Goal: Task Accomplishment & Management: Use online tool/utility

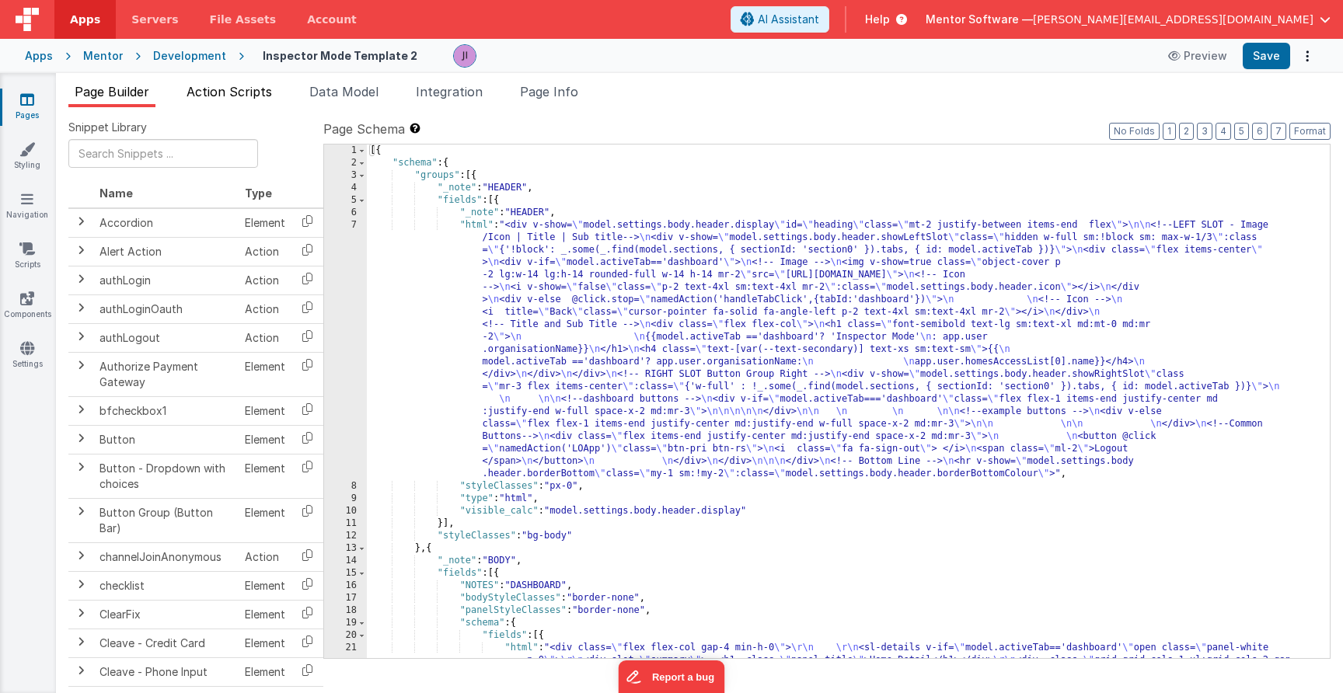
click at [245, 94] on span "Action Scripts" at bounding box center [229, 92] width 85 height 16
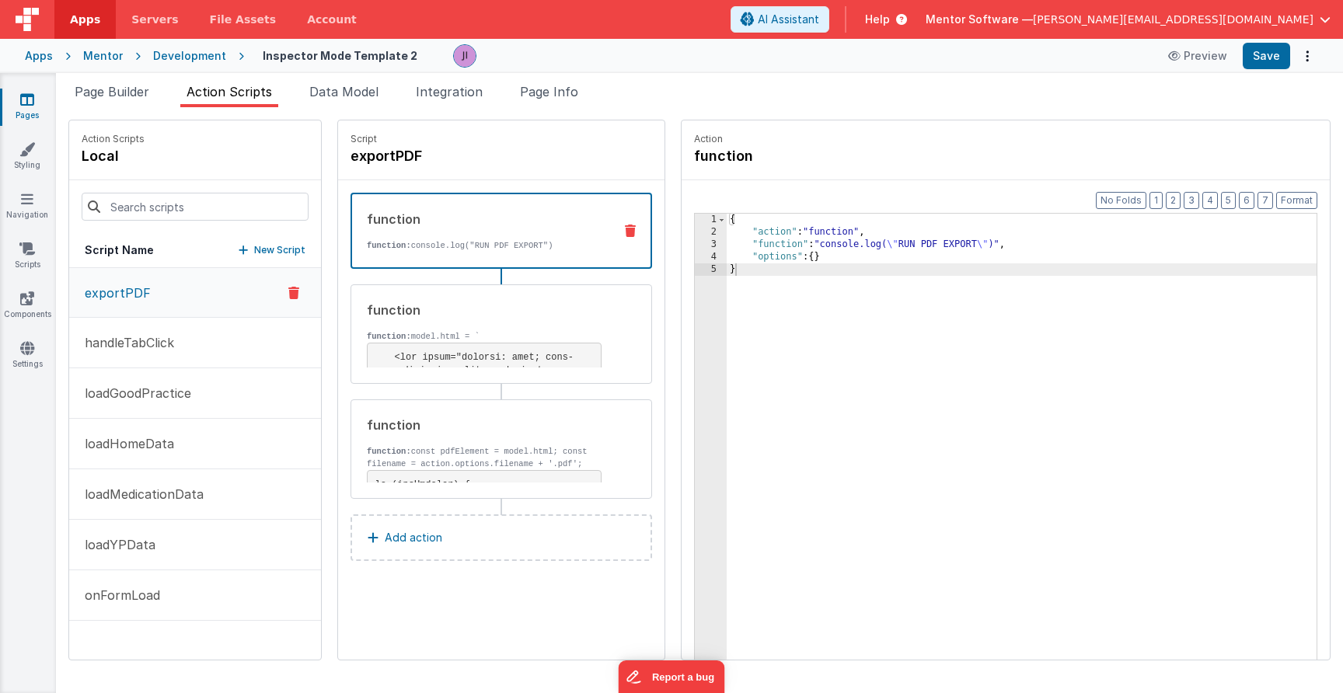
click at [272, 250] on p "New Script" at bounding box center [279, 251] width 51 height 16
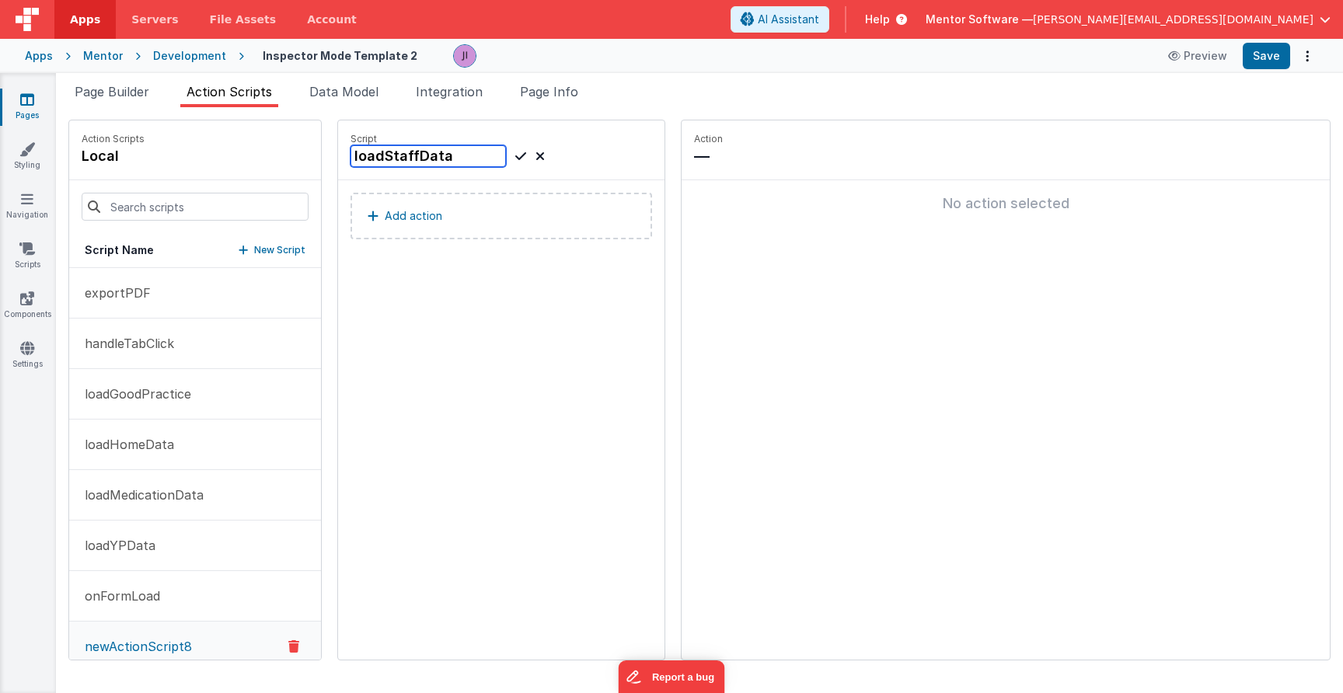
type input "loadStaffData"
click at [529, 157] on div "loadStaffData" at bounding box center [448, 156] width 194 height 22
click at [522, 159] on icon at bounding box center [520, 156] width 11 height 19
click at [462, 221] on button "Add action" at bounding box center [502, 216] width 302 height 47
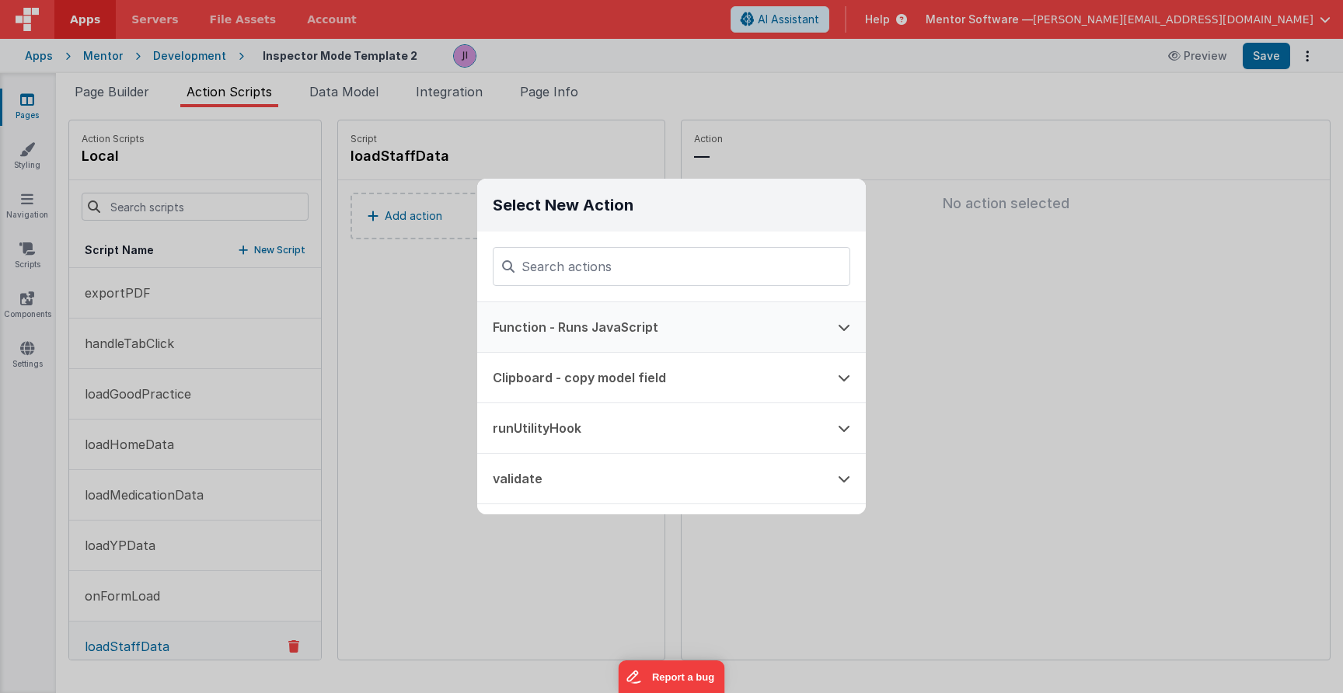
click at [655, 324] on button "Function - Runs JavaScript" at bounding box center [649, 327] width 345 height 50
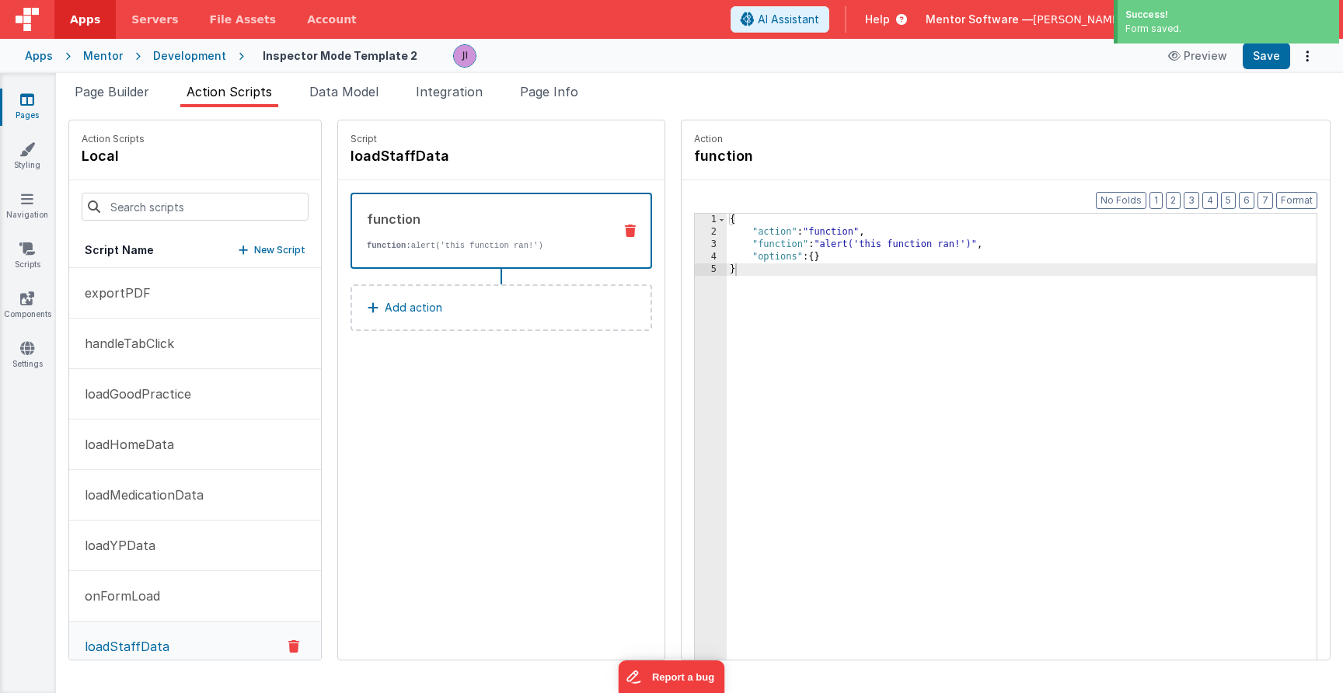
click at [539, 108] on div "Snippet Library Name Type Accordion Element Alert Action Action authLogin Actio…" at bounding box center [699, 400] width 1287 height 586
click at [570, 93] on span "Page Info" at bounding box center [549, 92] width 58 height 16
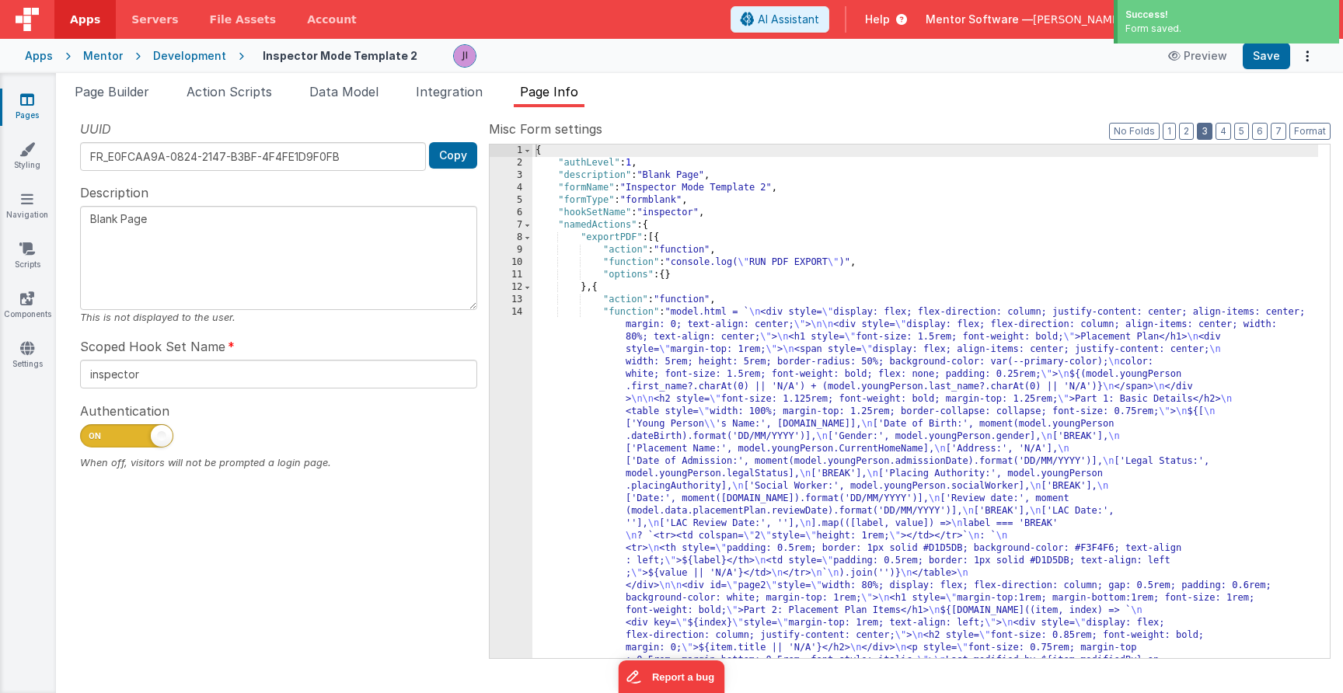
click at [1202, 124] on button "3" at bounding box center [1205, 131] width 16 height 17
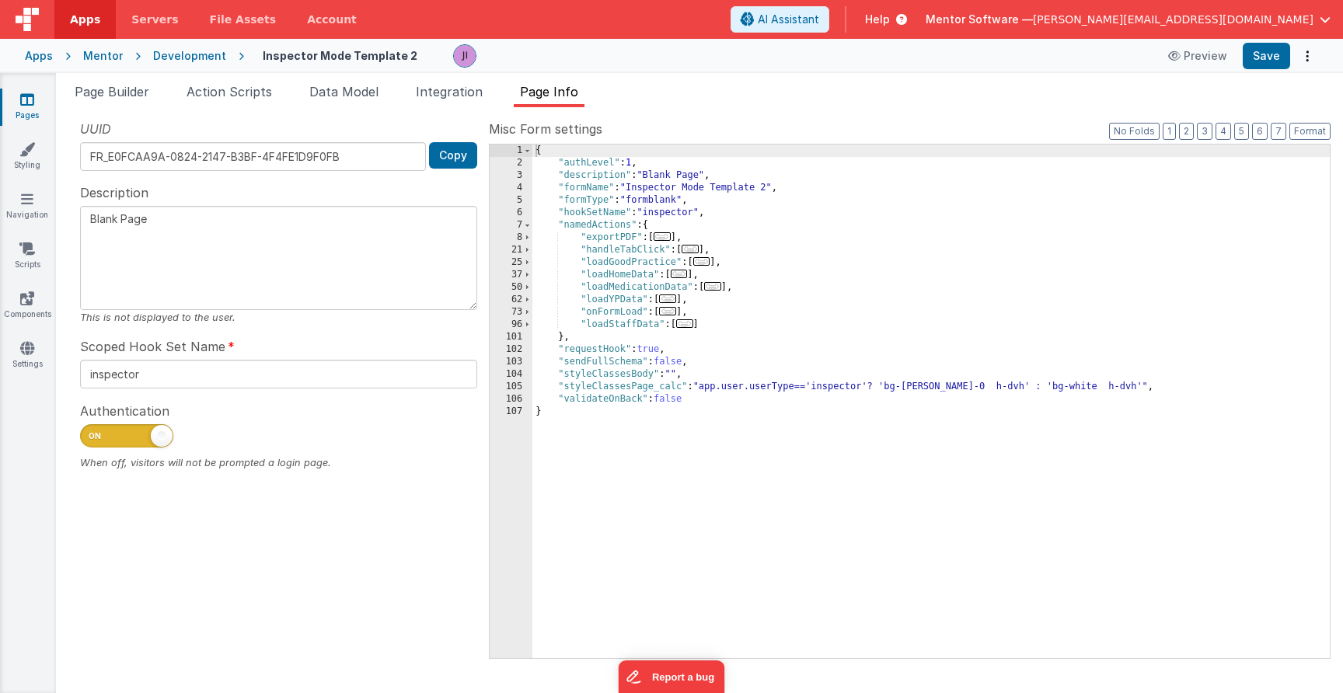
click at [672, 302] on span "..." at bounding box center [667, 299] width 17 height 9
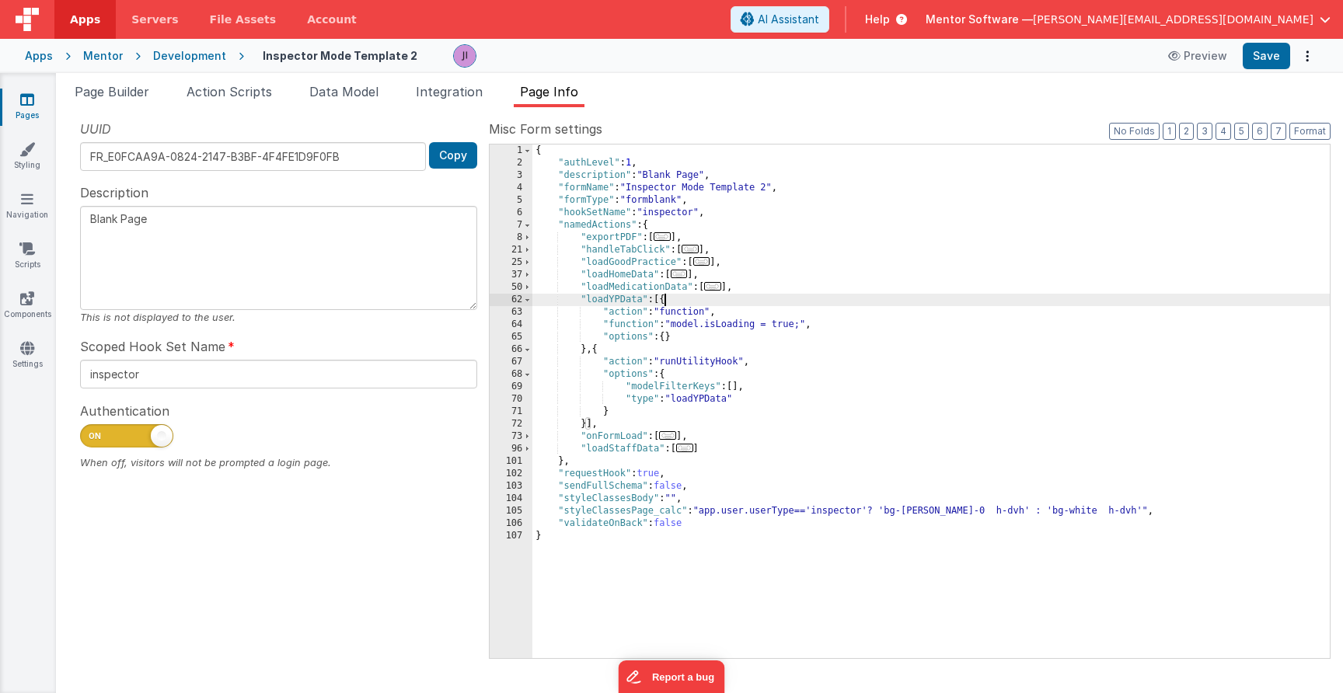
click at [662, 300] on div "{ "authLevel" : 1 , "description" : "Blank Page" , "formName" : "Inspector Mode…" at bounding box center [930, 414] width 797 height 539
click at [659, 300] on div "{ "authLevel" : 1 , "description" : "Blank Page" , "formName" : "Inspector Mode…" at bounding box center [930, 414] width 797 height 539
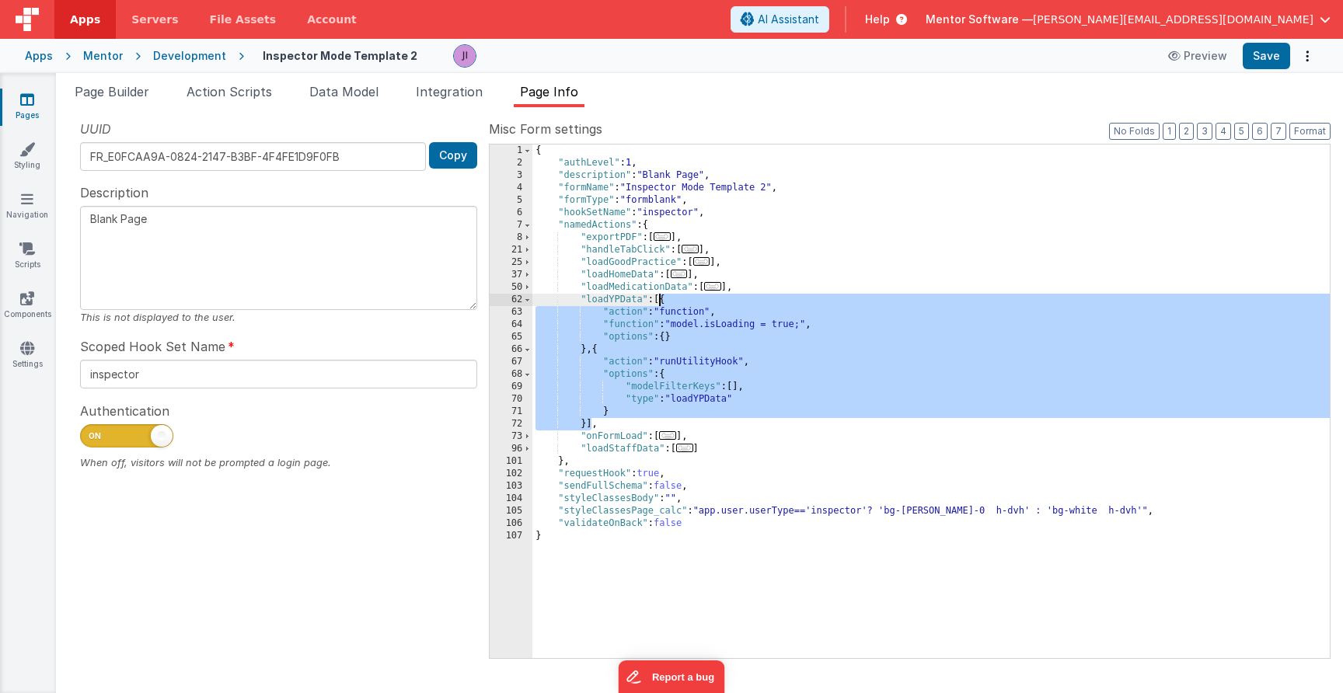
click at [659, 300] on div "{ "authLevel" : 1 , "description" : "Blank Page" , "formName" : "Inspector Mode…" at bounding box center [930, 414] width 797 height 539
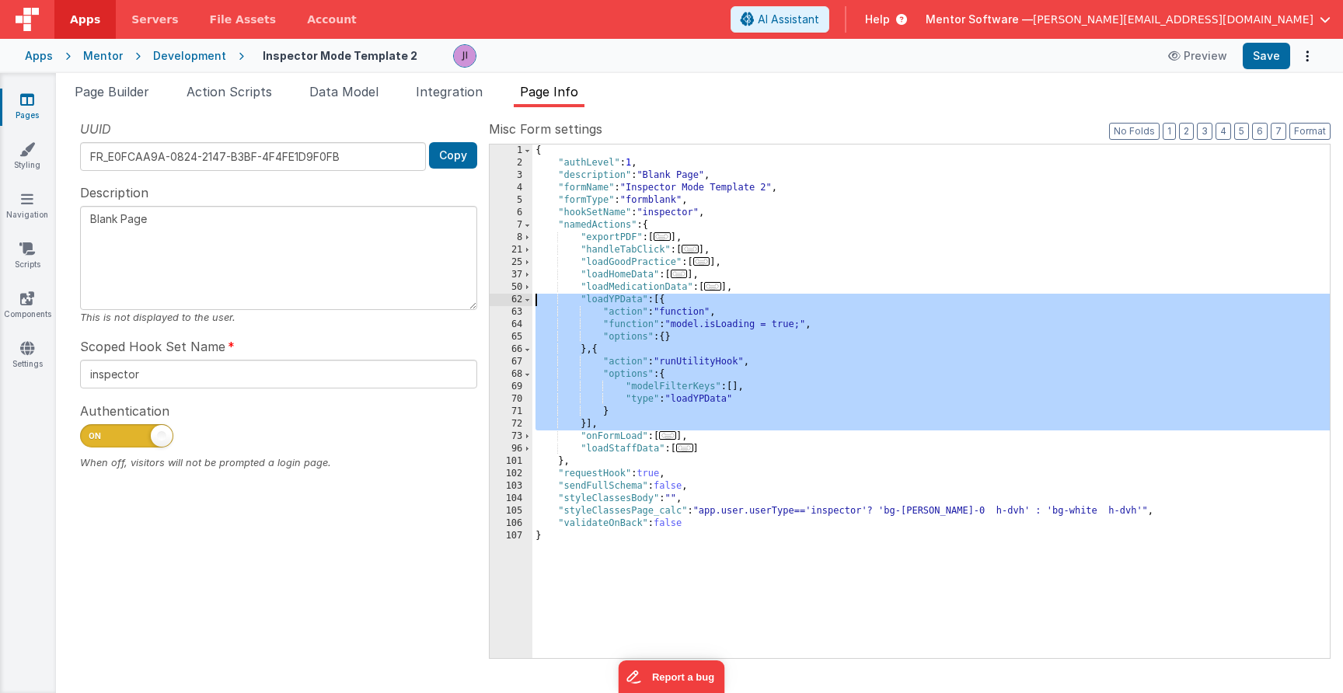
click at [659, 300] on div "{ "authLevel" : 1 , "description" : "Blank Page" , "formName" : "Inspector Mode…" at bounding box center [930, 414] width 797 height 539
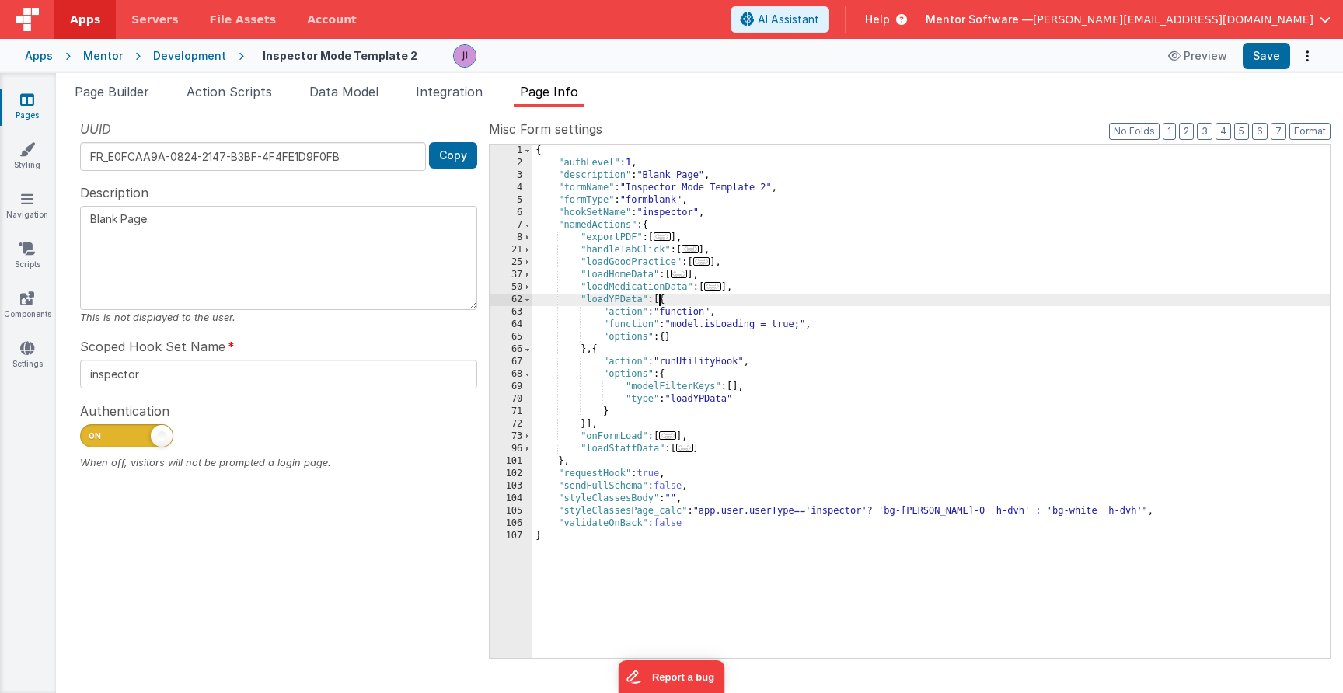
click at [659, 300] on div "{ "authLevel" : 1 , "description" : "Blank Page" , "formName" : "Inspector Mode…" at bounding box center [930, 414] width 797 height 539
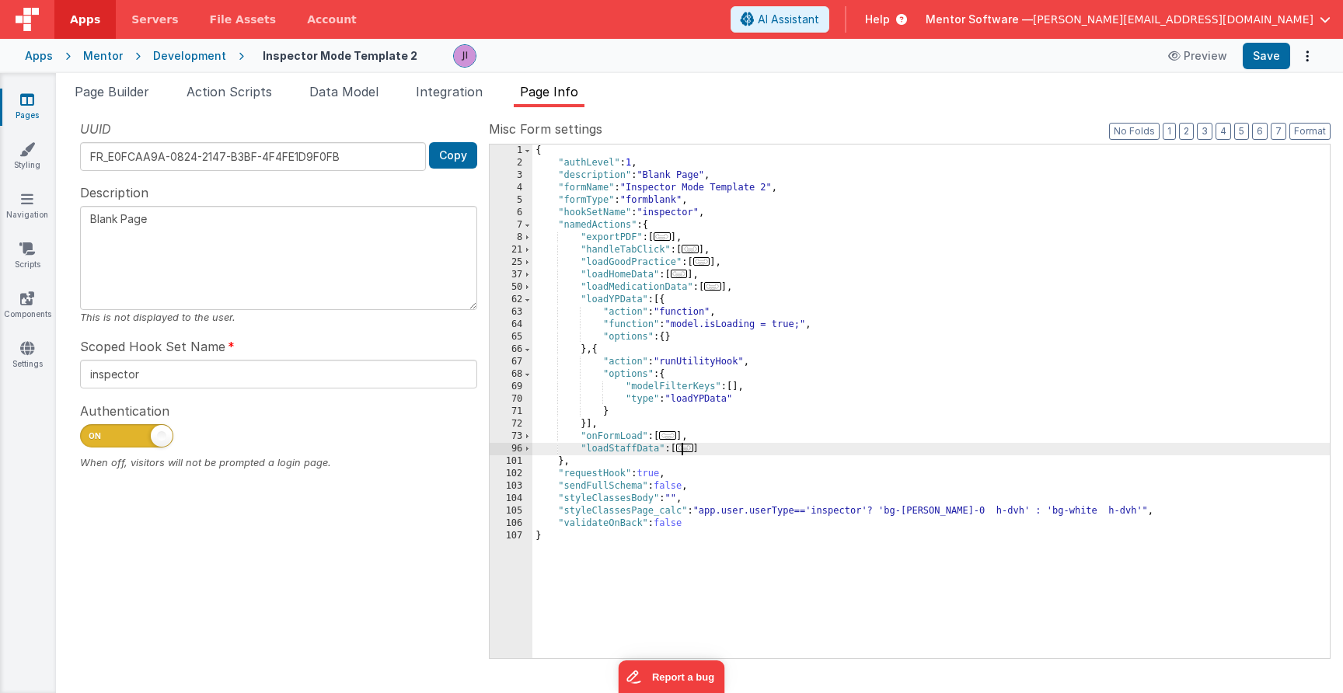
click at [679, 450] on div "{ "authLevel" : 1 , "description" : "Blank Page" , "formName" : "Inspector Mode…" at bounding box center [930, 414] width 797 height 539
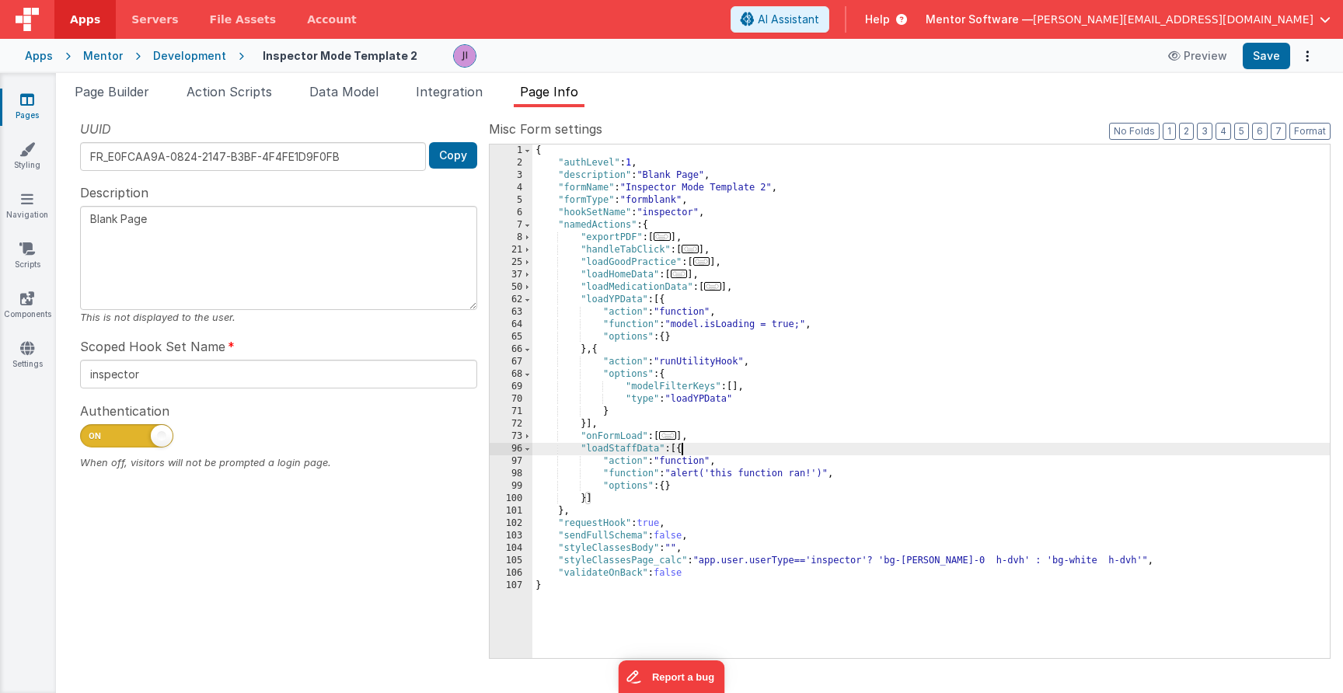
click at [675, 451] on div "{ "authLevel" : 1 , "description" : "Blank Page" , "formName" : "Inspector Mode…" at bounding box center [930, 414] width 797 height 539
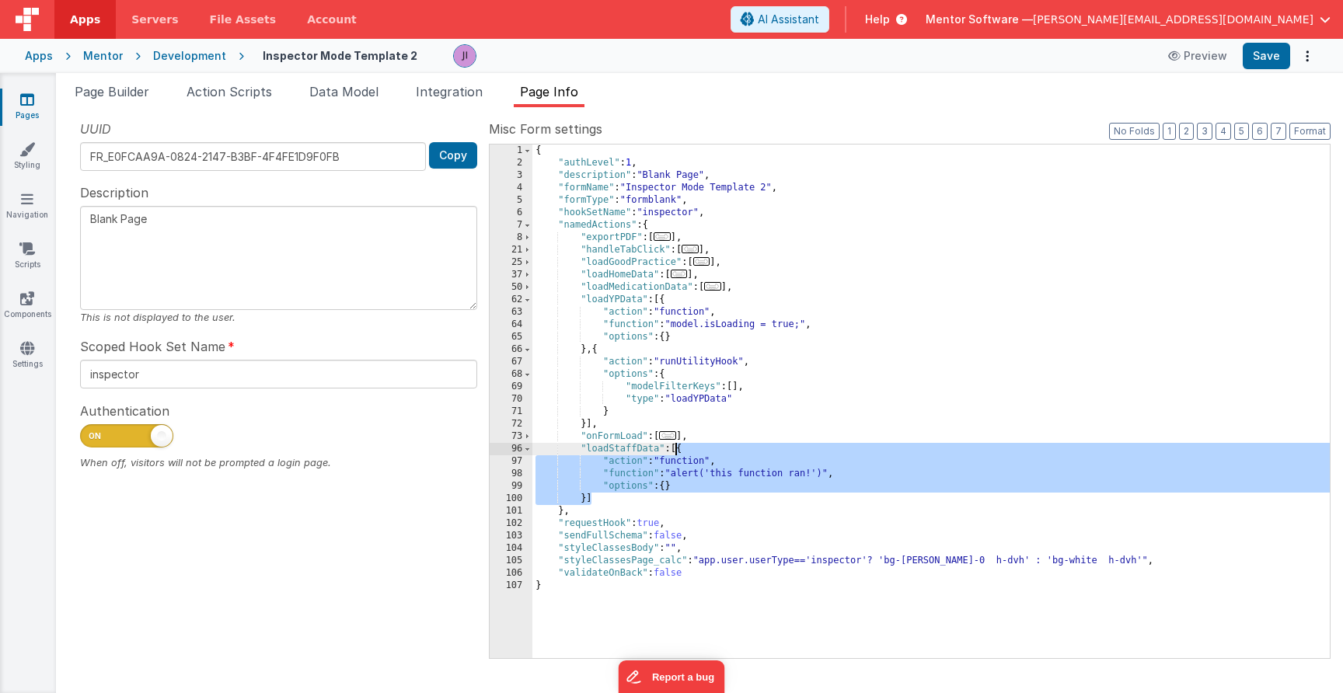
click at [675, 451] on div "{ "authLevel" : 1 , "description" : "Blank Page" , "formName" : "Inspector Mode…" at bounding box center [930, 414] width 797 height 539
paste textarea
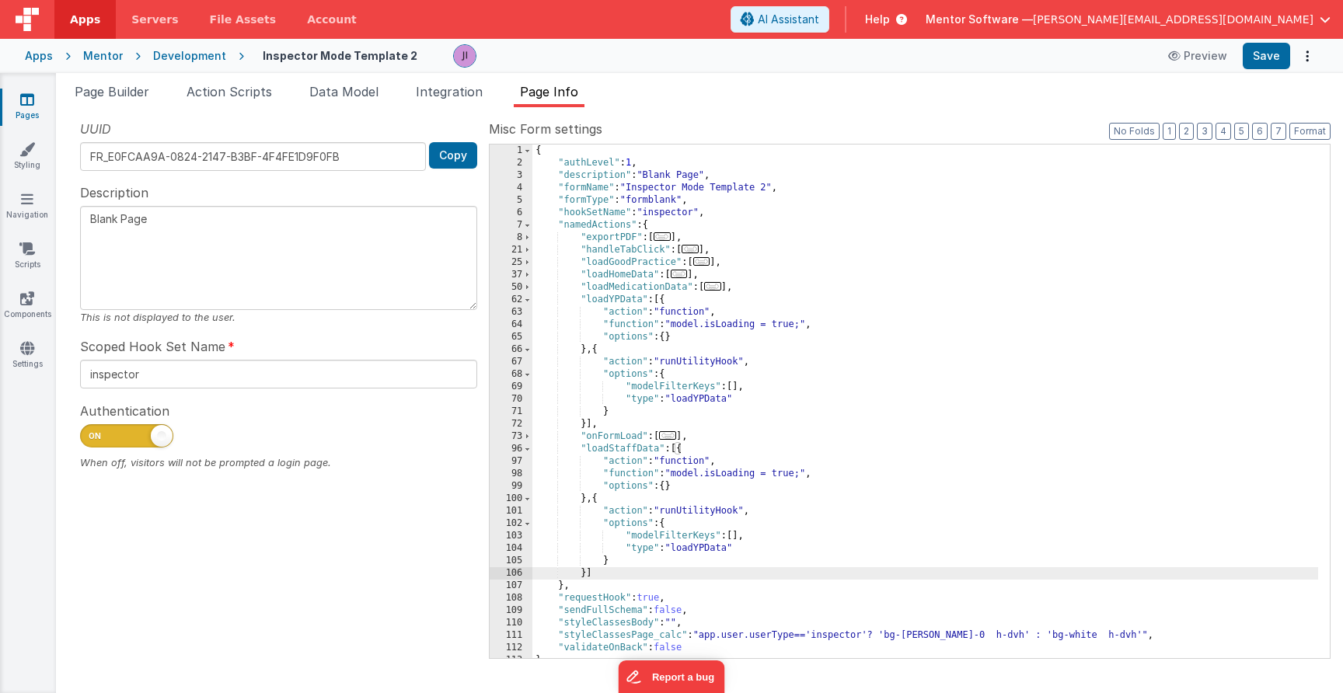
click at [701, 543] on div "{ "authLevel" : 1 , "description" : "Blank Page" , "formName" : "Inspector Mode…" at bounding box center [925, 414] width 786 height 539
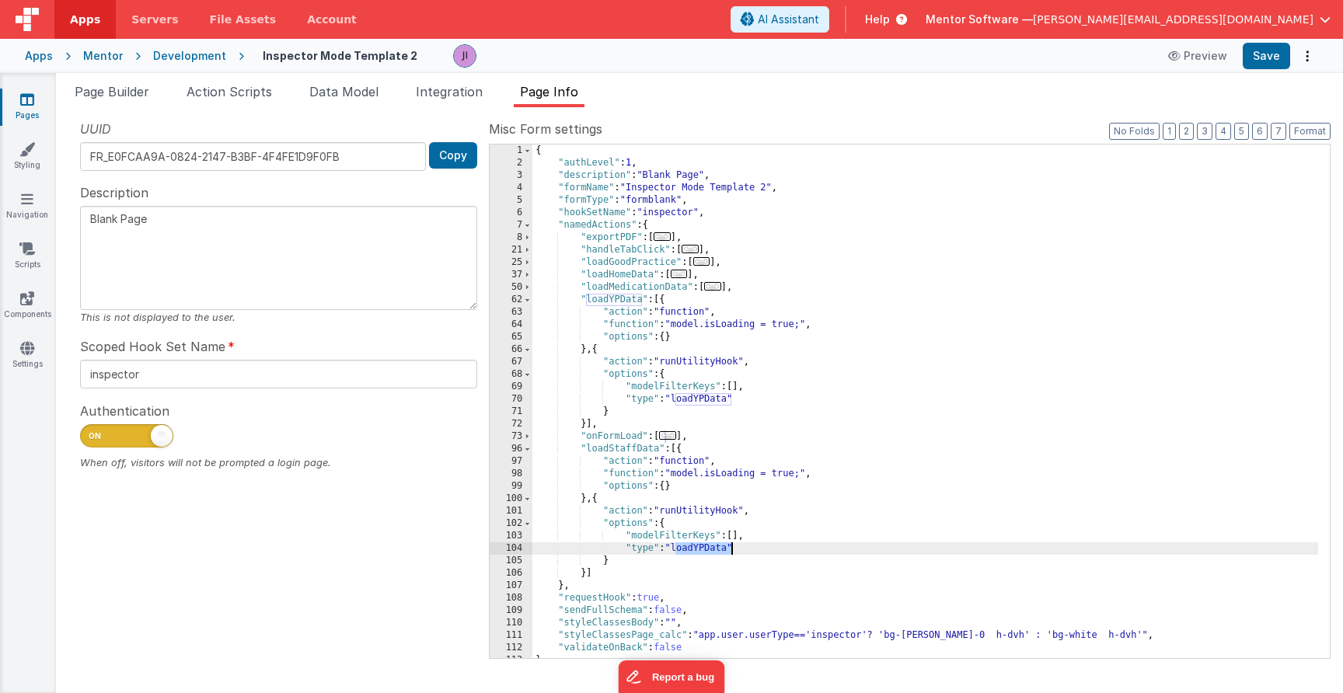
click at [701, 543] on div "{ "authLevel" : 1 , "description" : "Blank Page" , "formName" : "Inspector Mode…" at bounding box center [925, 414] width 786 height 539
click at [1273, 51] on button "Save" at bounding box center [1266, 56] width 47 height 26
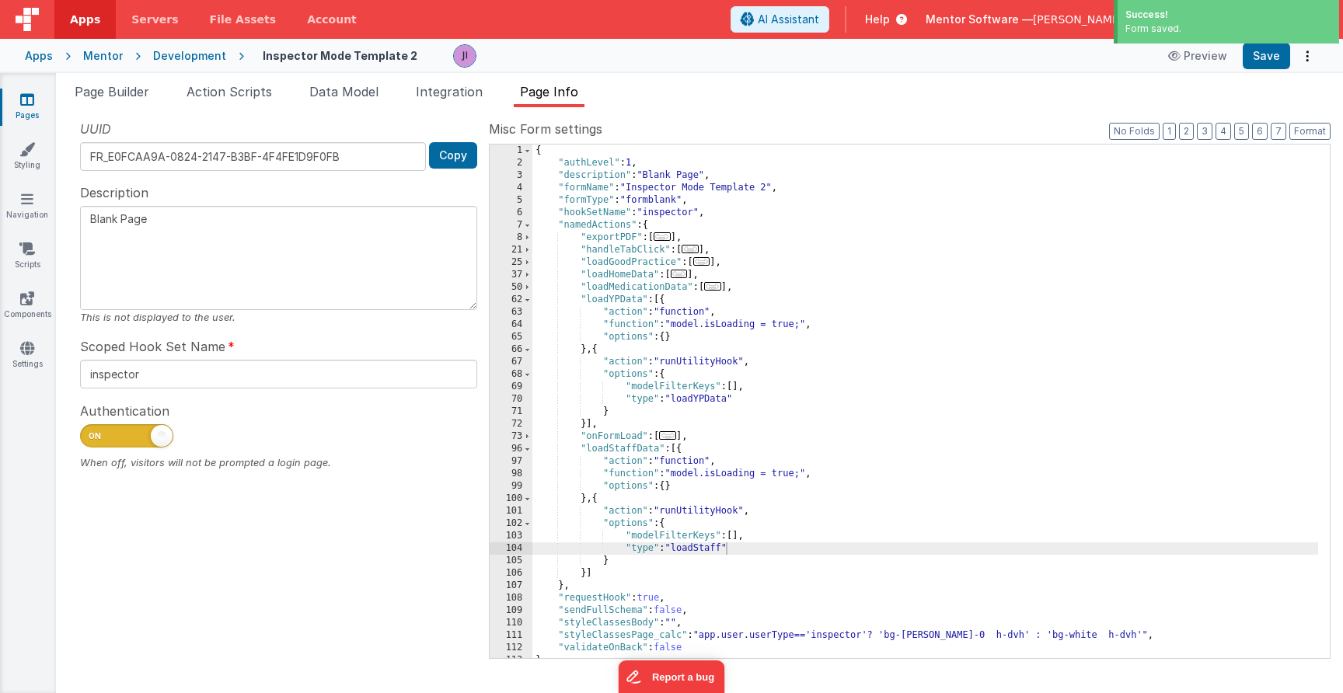
click at [669, 436] on span "..." at bounding box center [667, 435] width 17 height 9
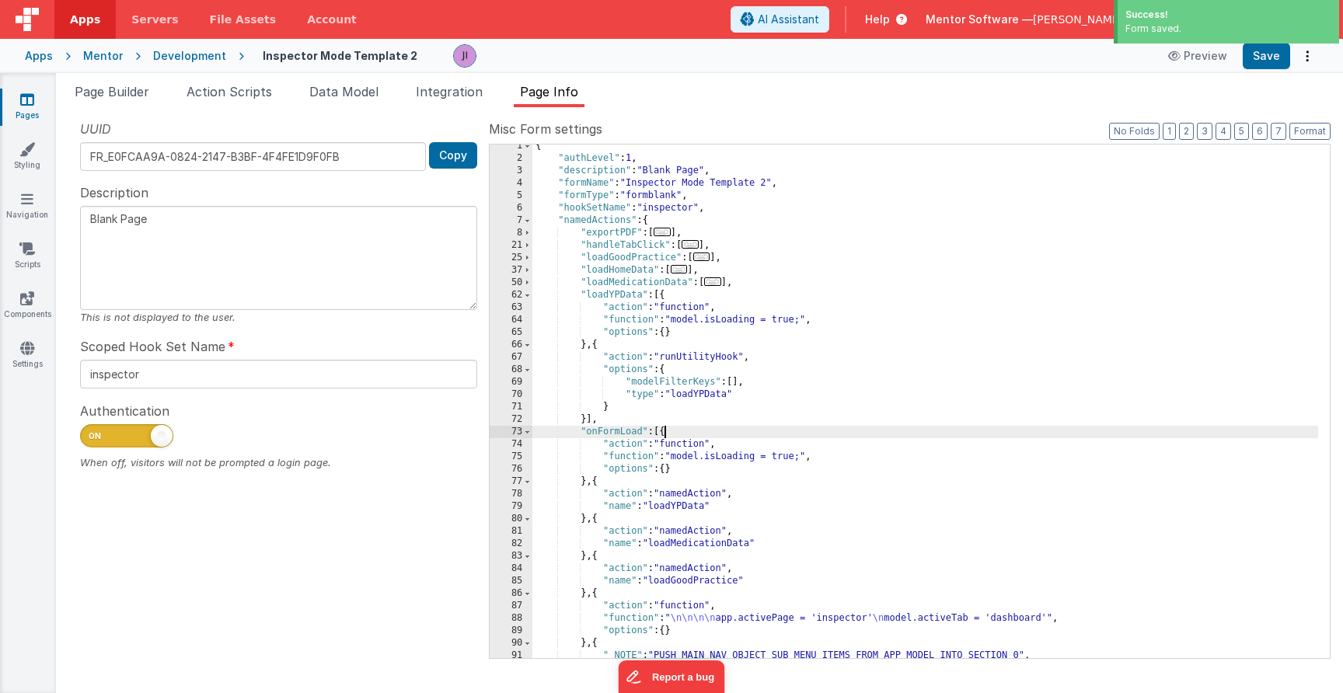
scroll to position [19, 0]
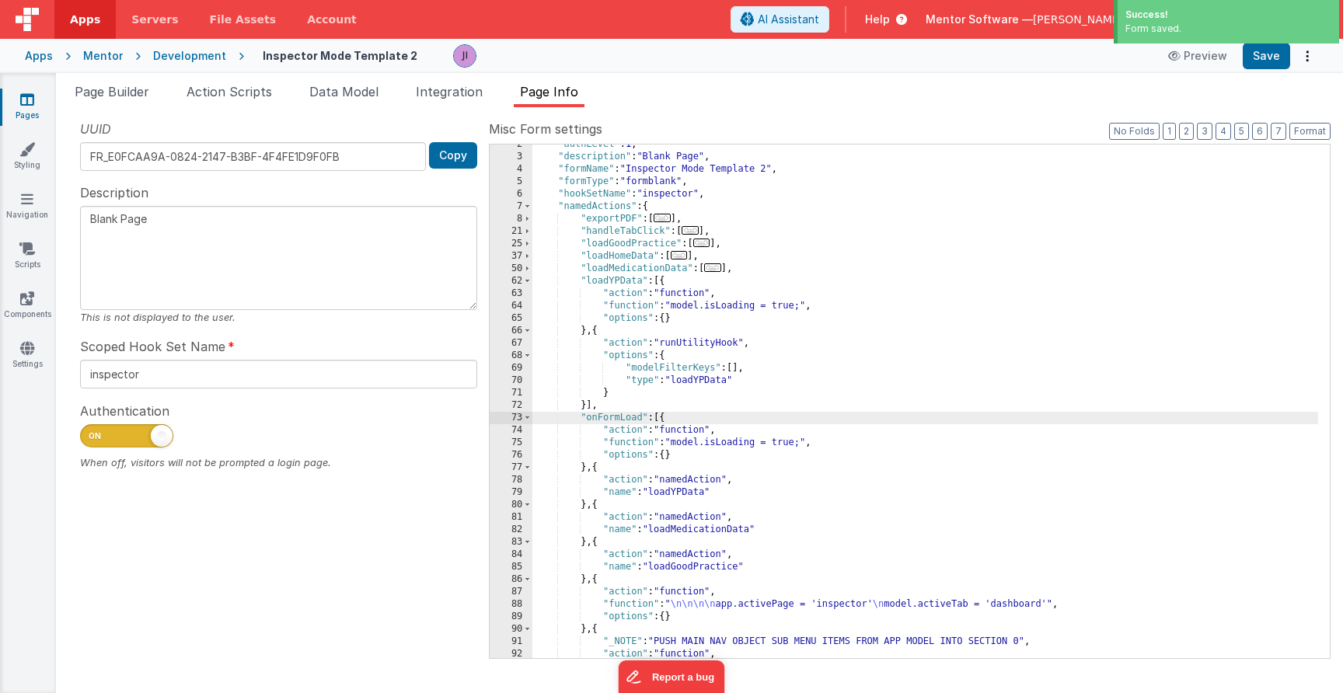
click at [598, 469] on div ""authLevel" : 1 , "description" : "Blank Page" , "formName" : "Inspector Mode T…" at bounding box center [925, 475] width 786 height 675
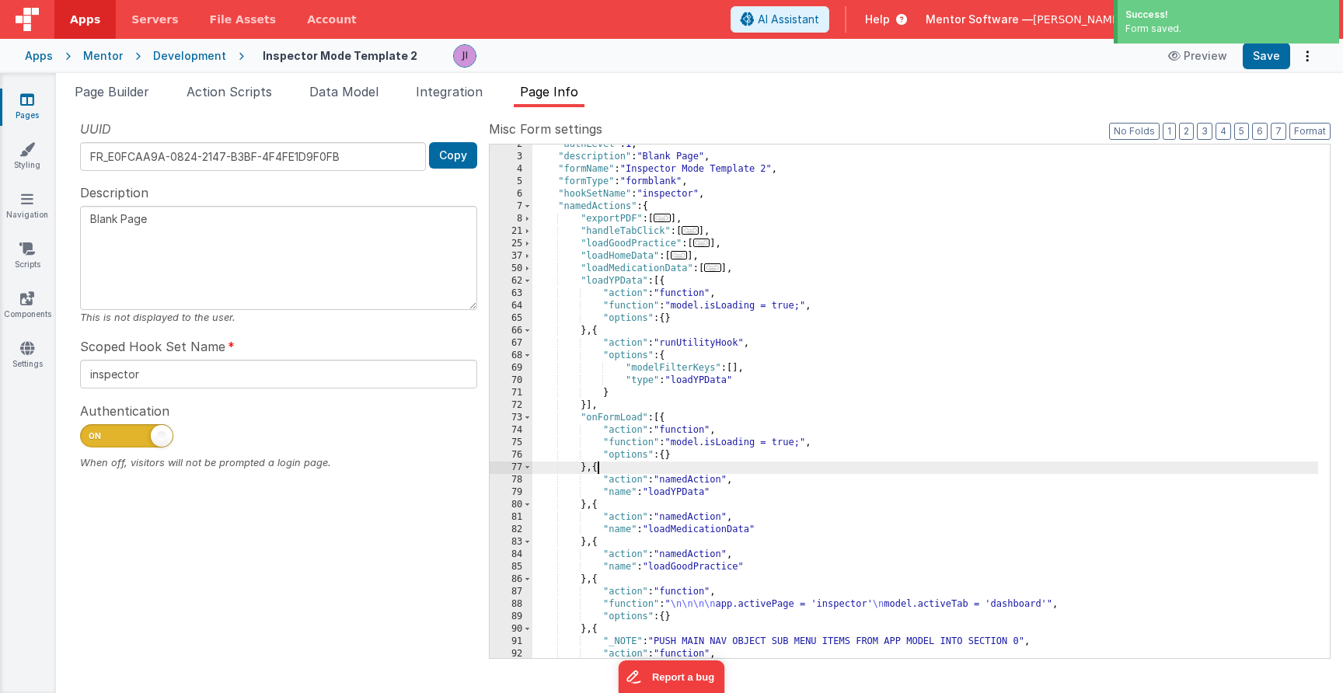
click at [598, 469] on div ""authLevel" : 1 , "description" : "Blank Page" , "formName" : "Inspector Mode T…" at bounding box center [925, 475] width 786 height 675
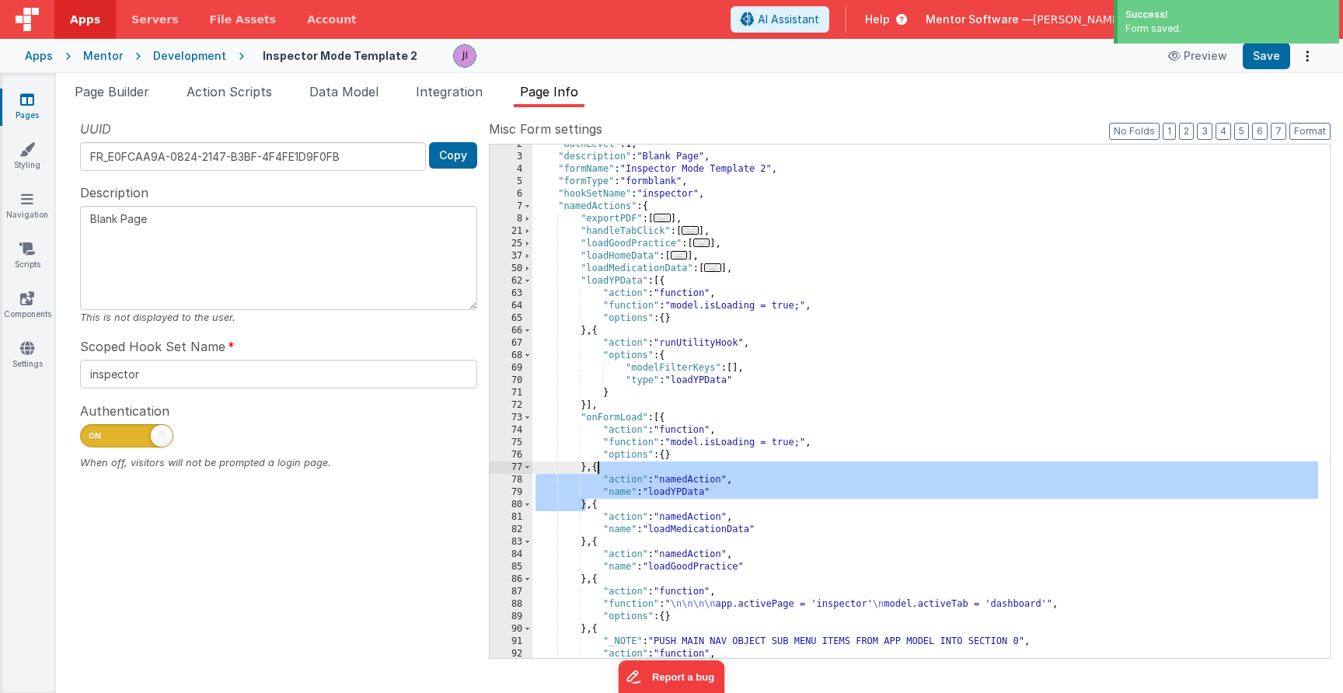
click at [597, 471] on div ""authLevel" : 1 , "description" : "Blank Page" , "formName" : "Inspector Mode T…" at bounding box center [925, 475] width 786 height 675
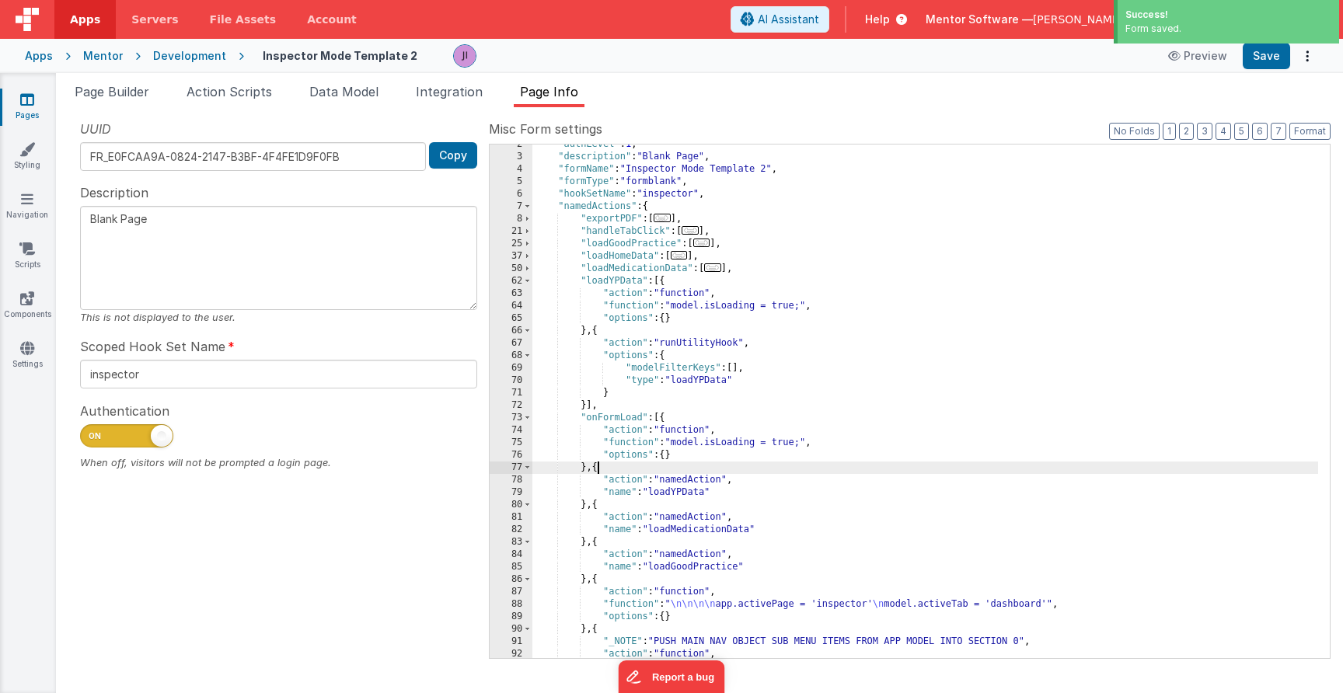
paste textarea
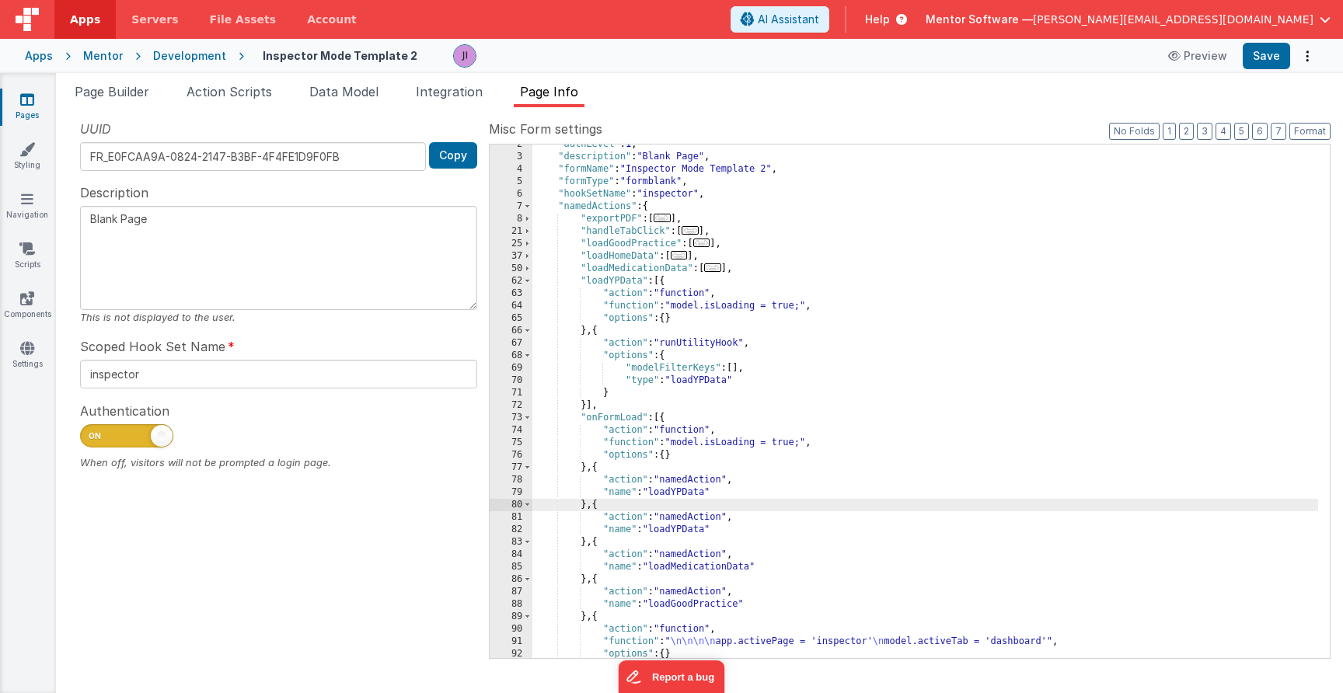
click at [685, 496] on div ""authLevel" : 1 , "description" : "Blank Page" , "formName" : "Inspector Mode T…" at bounding box center [925, 407] width 786 height 539
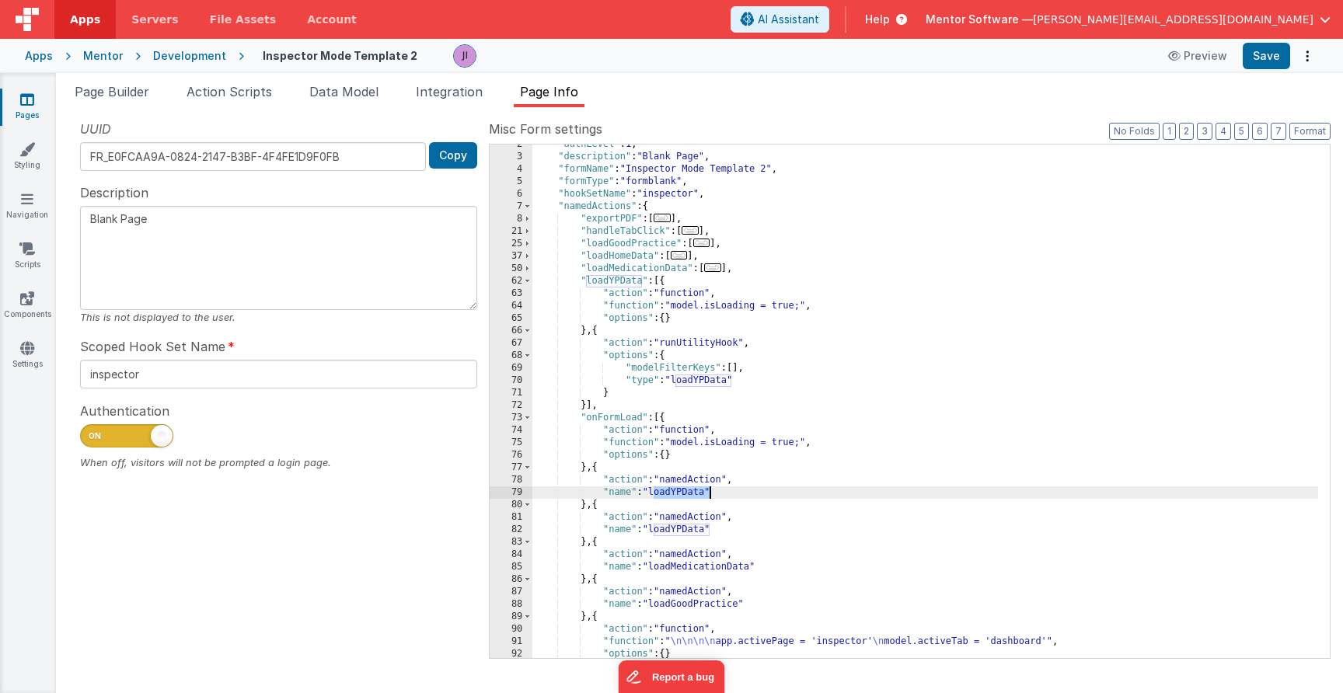
click at [685, 496] on div ""authLevel" : 1 , "description" : "Blank Page" , "formName" : "Inspector Mode T…" at bounding box center [925, 407] width 786 height 539
click at [1257, 58] on button "Save" at bounding box center [1266, 56] width 47 height 26
click at [1274, 64] on button "Save" at bounding box center [1266, 56] width 47 height 26
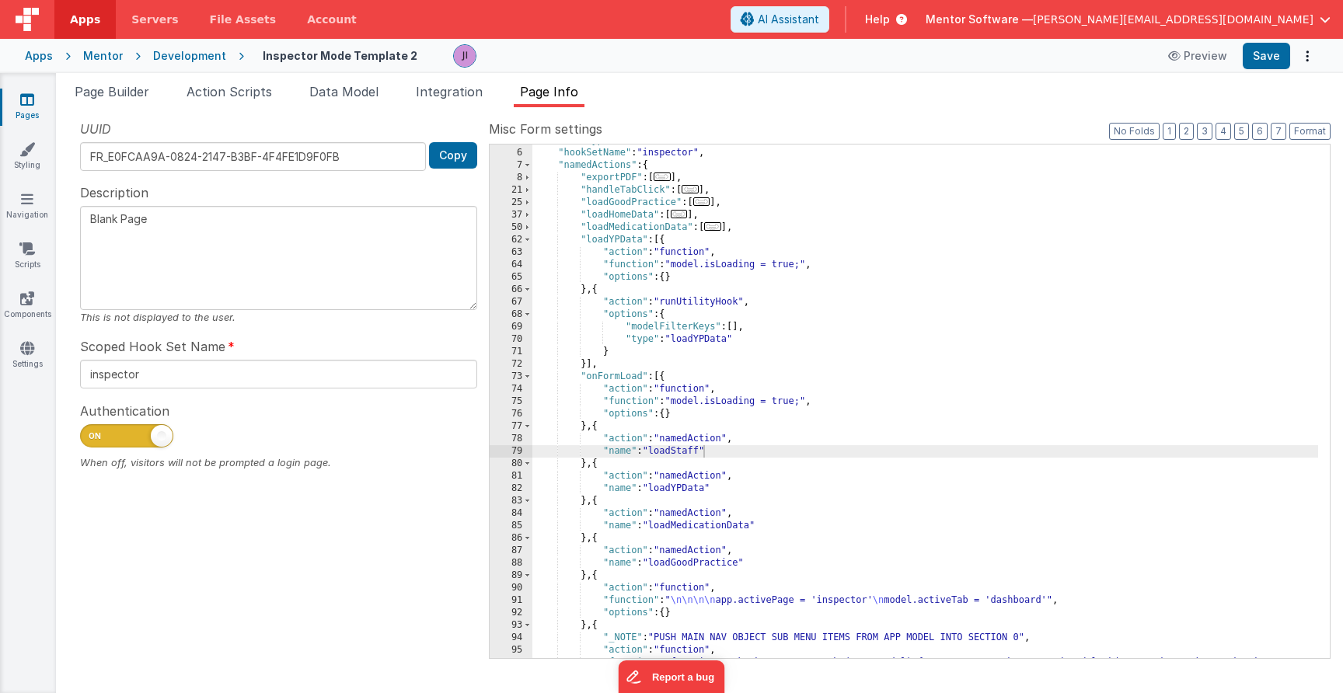
scroll to position [102, 0]
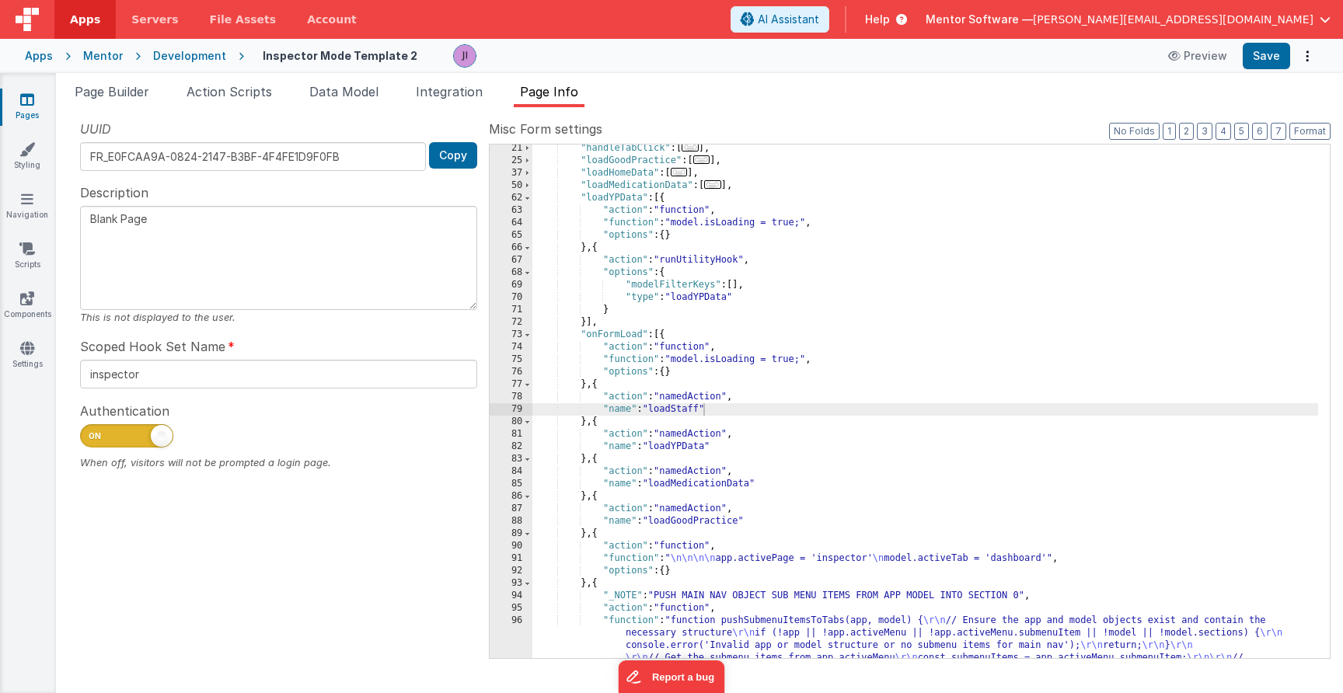
click at [688, 407] on div ""handleTabClick" : [ ... ] , "loadGoodPractice" : [ ... ] , "loadHomeData" : [ …" at bounding box center [925, 479] width 786 height 675
click at [262, 106] on li "Action Scripts" at bounding box center [229, 94] width 98 height 25
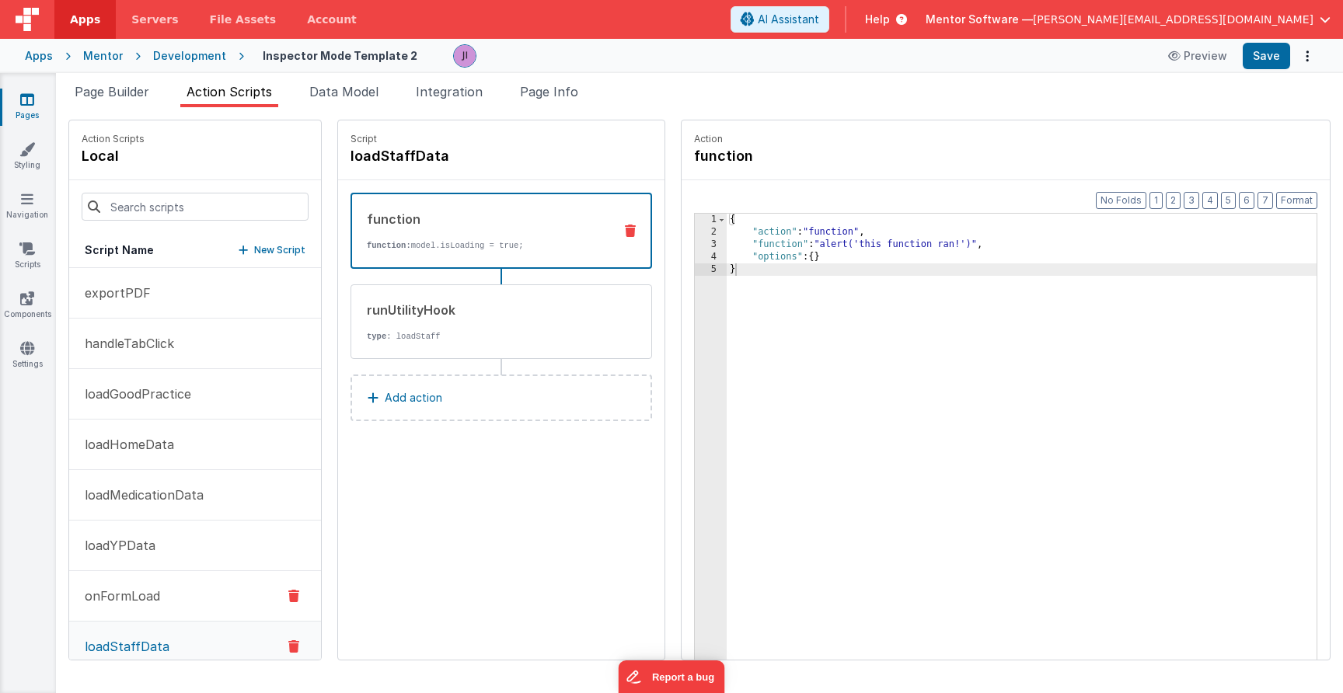
scroll to position [24, 0]
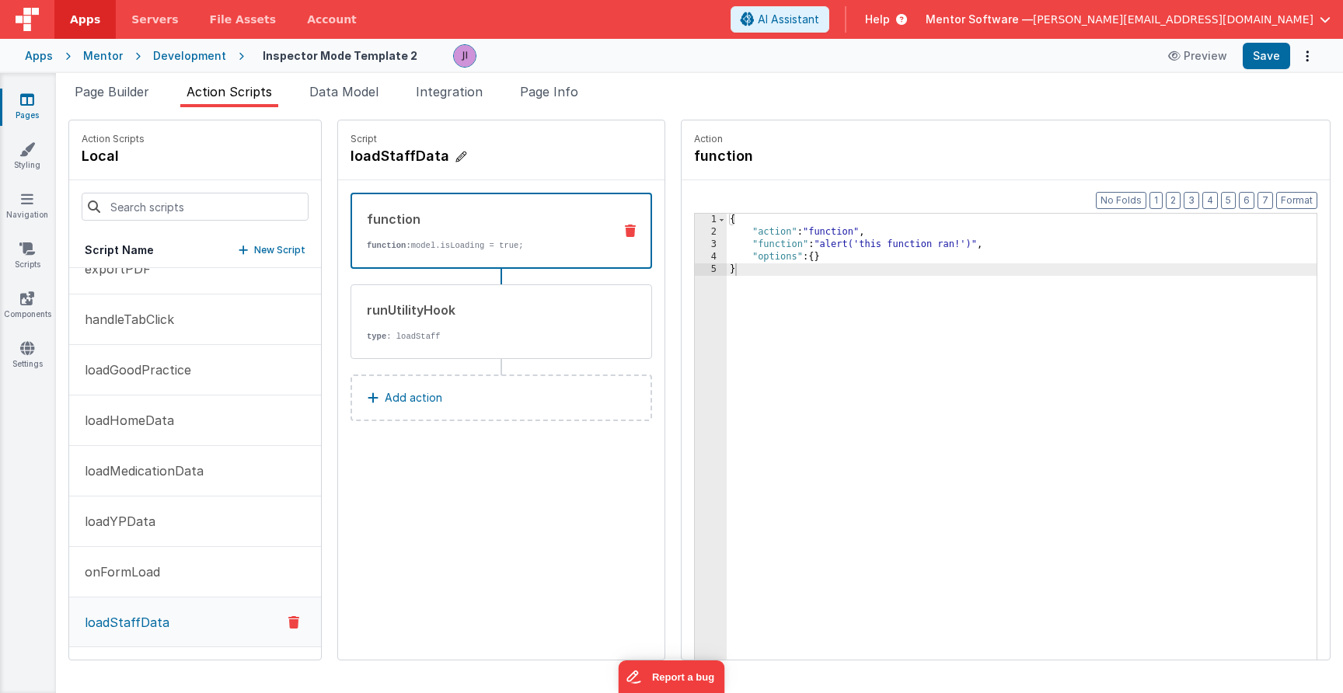
click at [446, 156] on h4 "loadStaffData" at bounding box center [467, 156] width 233 height 22
drag, startPoint x: 450, startPoint y: 158, endPoint x: 440, endPoint y: 158, distance: 10.1
click at [418, 157] on input "loadStaffData" at bounding box center [428, 156] width 155 height 22
type input "loadStaff"
click at [522, 151] on icon at bounding box center [520, 156] width 11 height 19
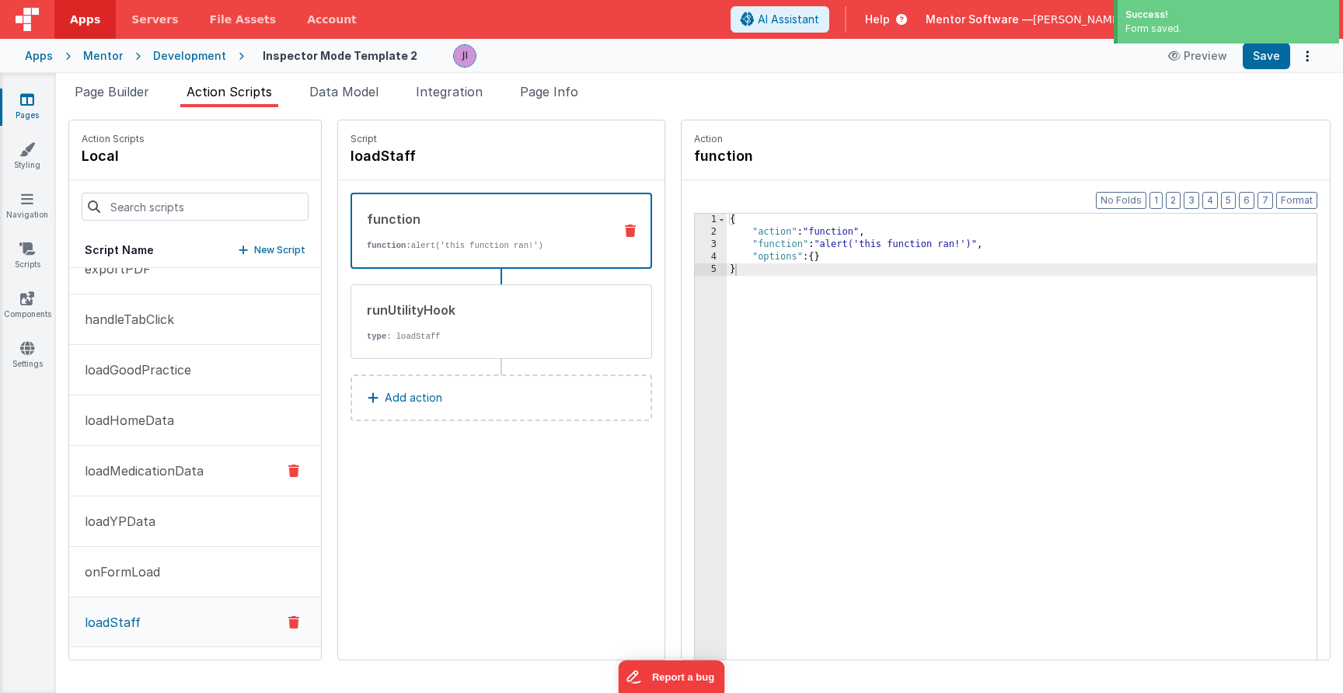
scroll to position [0, 0]
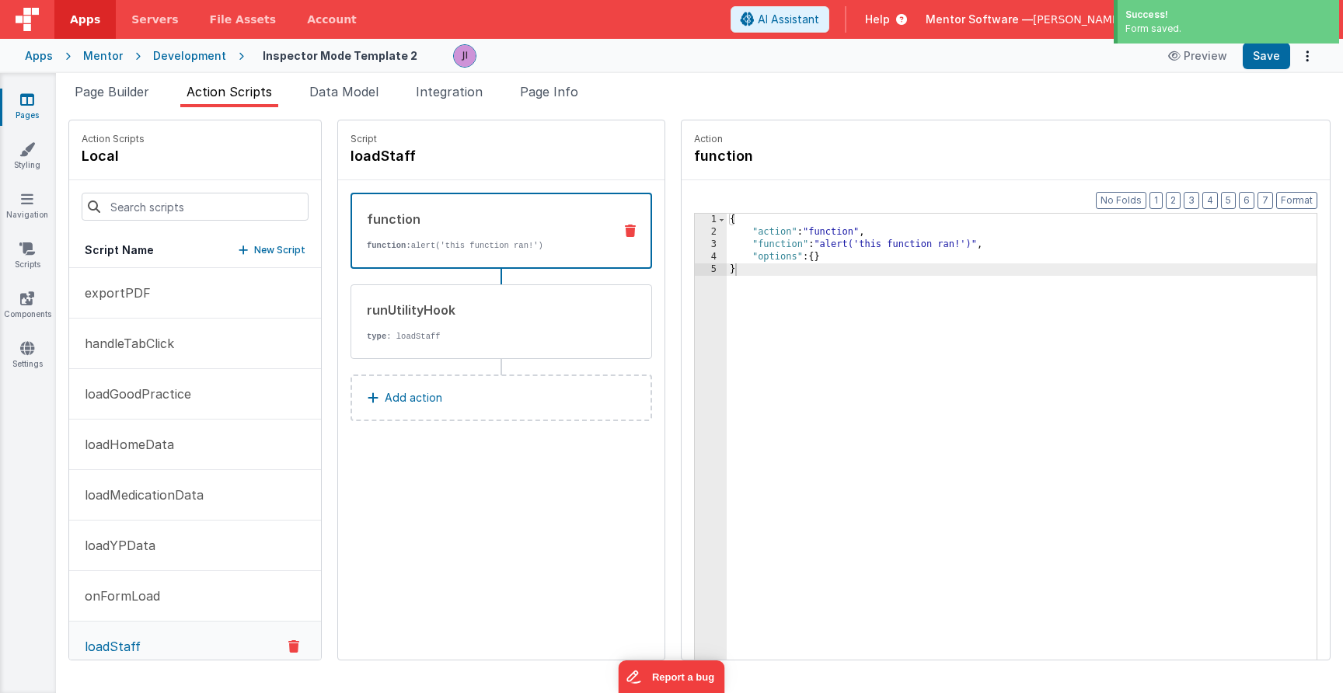
click at [546, 112] on div "Snippet Library Name Type Accordion Element Alert Action Action authLogin Actio…" at bounding box center [699, 400] width 1287 height 586
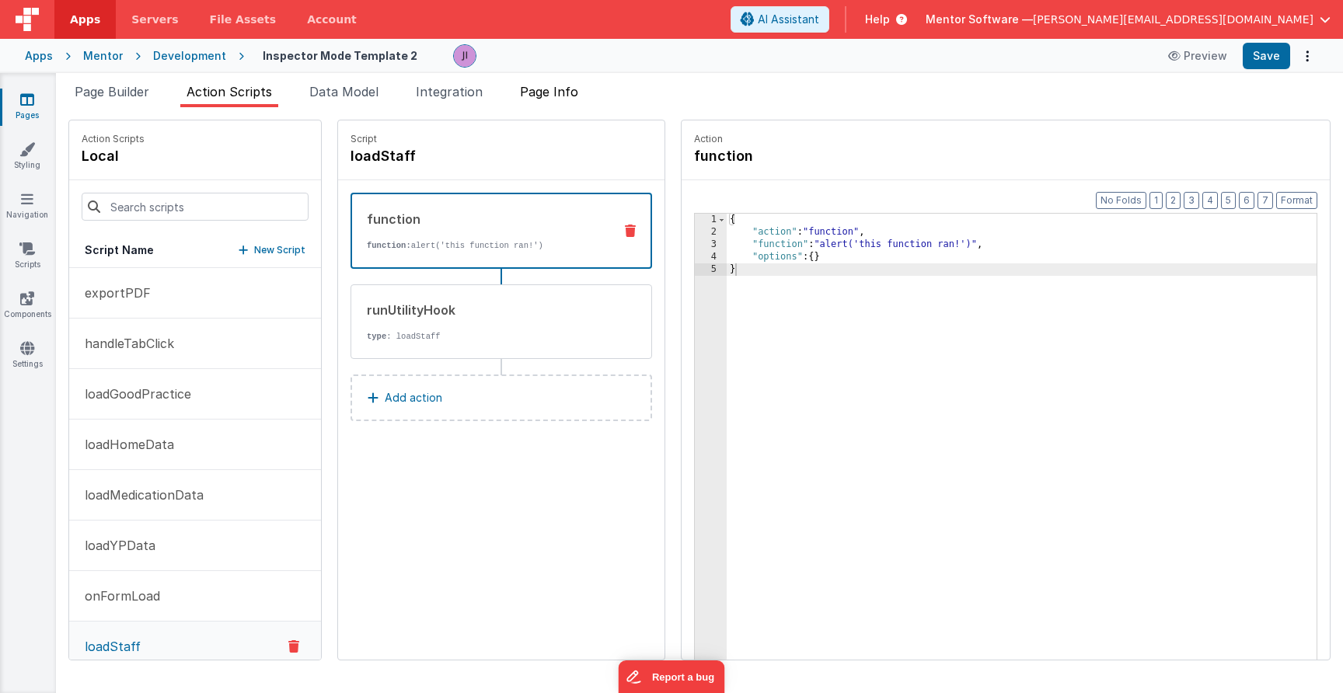
click at [550, 103] on li "Page Info" at bounding box center [549, 94] width 71 height 25
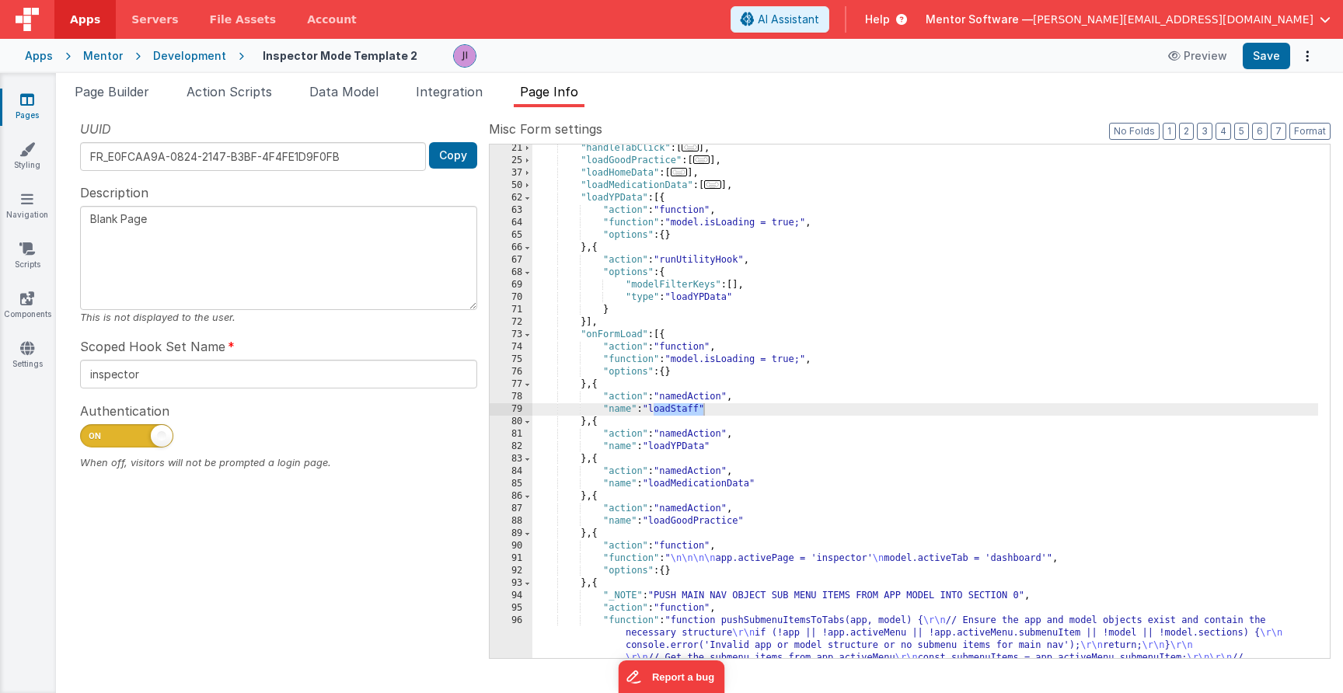
click at [671, 399] on div ""handleTabClick" : [ ... ] , "loadGoodPractice" : [ ... ] , "loadHomeData" : [ …" at bounding box center [925, 479] width 786 height 675
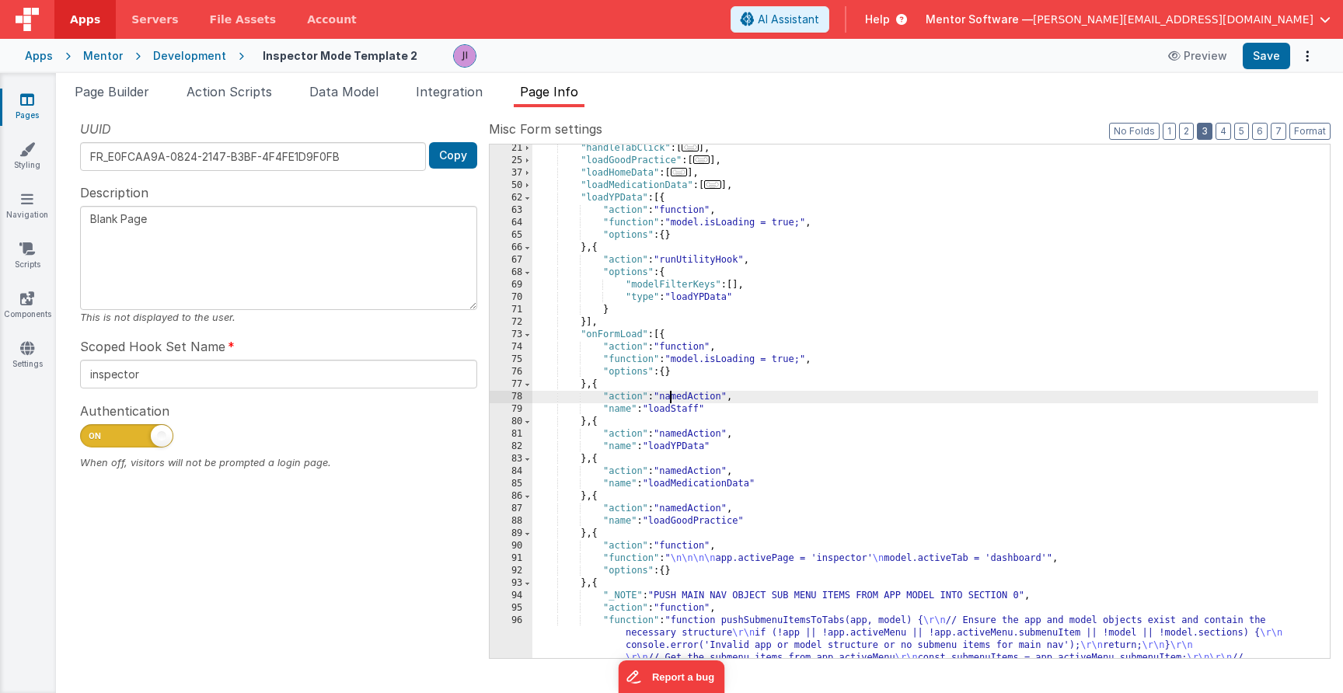
click at [1199, 132] on button "3" at bounding box center [1205, 131] width 16 height 17
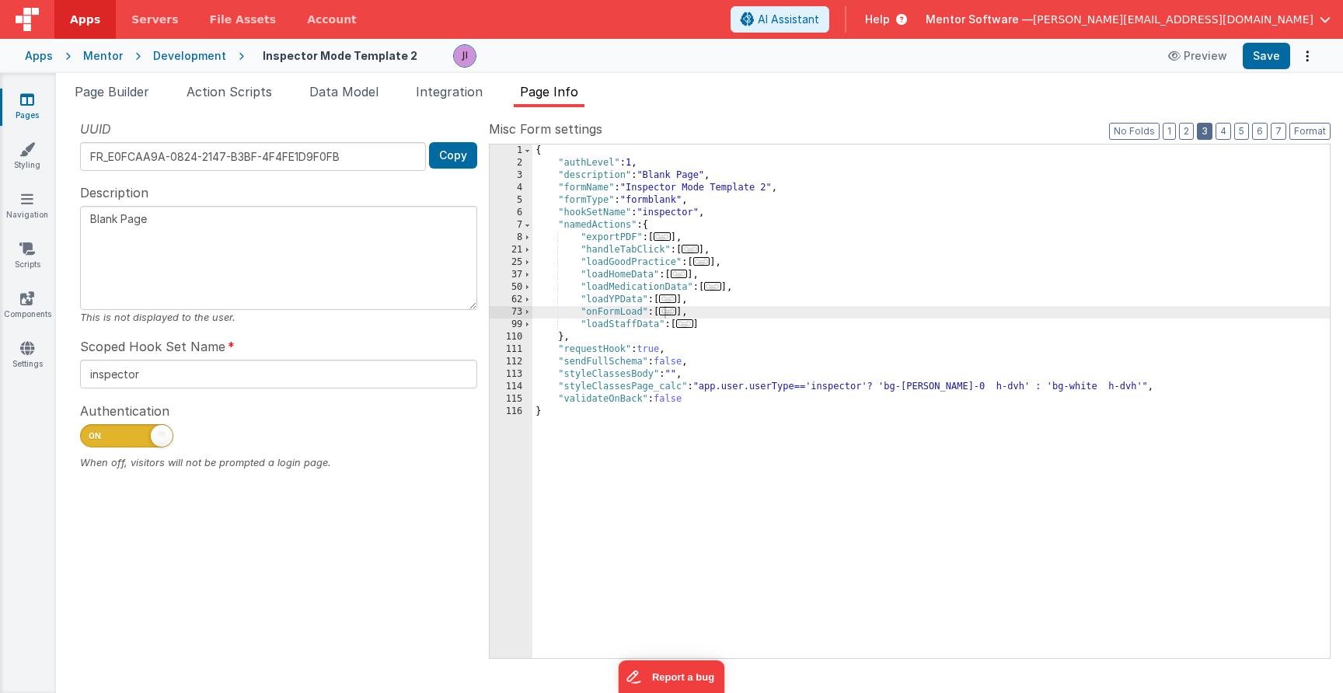
click at [1205, 131] on button "3" at bounding box center [1205, 131] width 16 height 17
click at [691, 323] on span "..." at bounding box center [684, 323] width 17 height 9
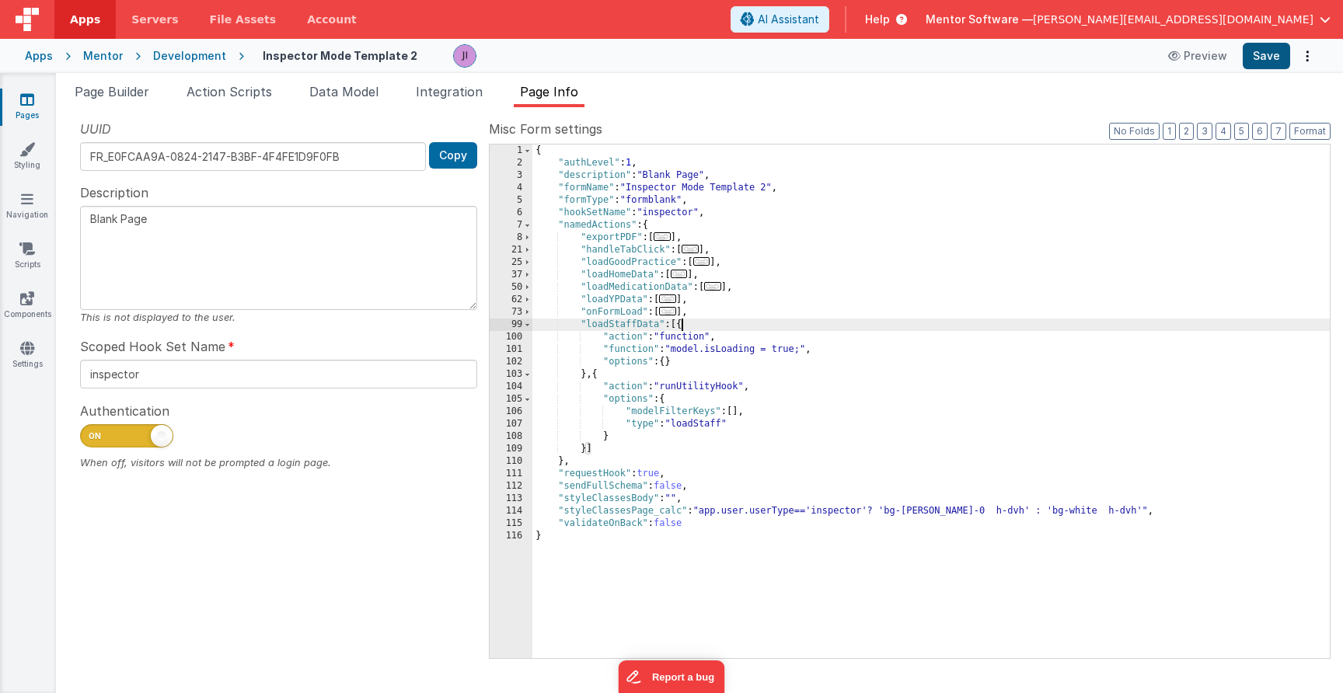
click at [1266, 51] on button "Save" at bounding box center [1266, 56] width 47 height 26
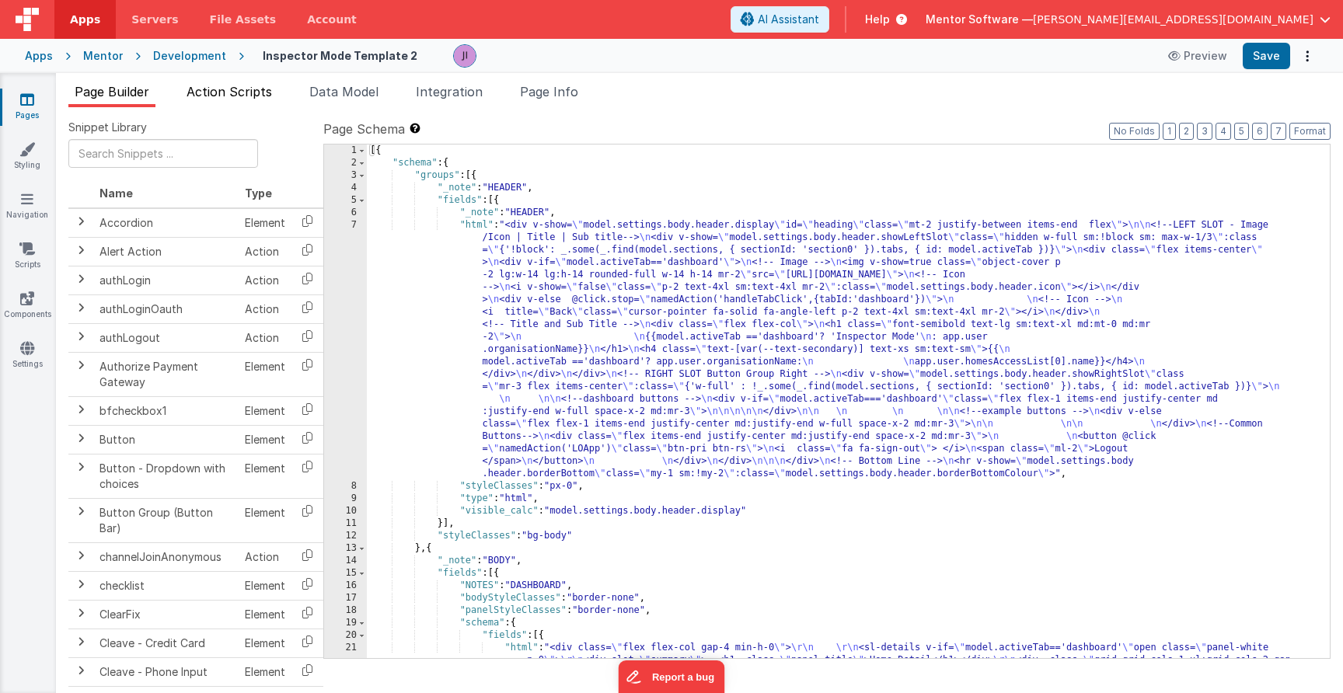
click at [252, 96] on span "Action Scripts" at bounding box center [229, 92] width 85 height 16
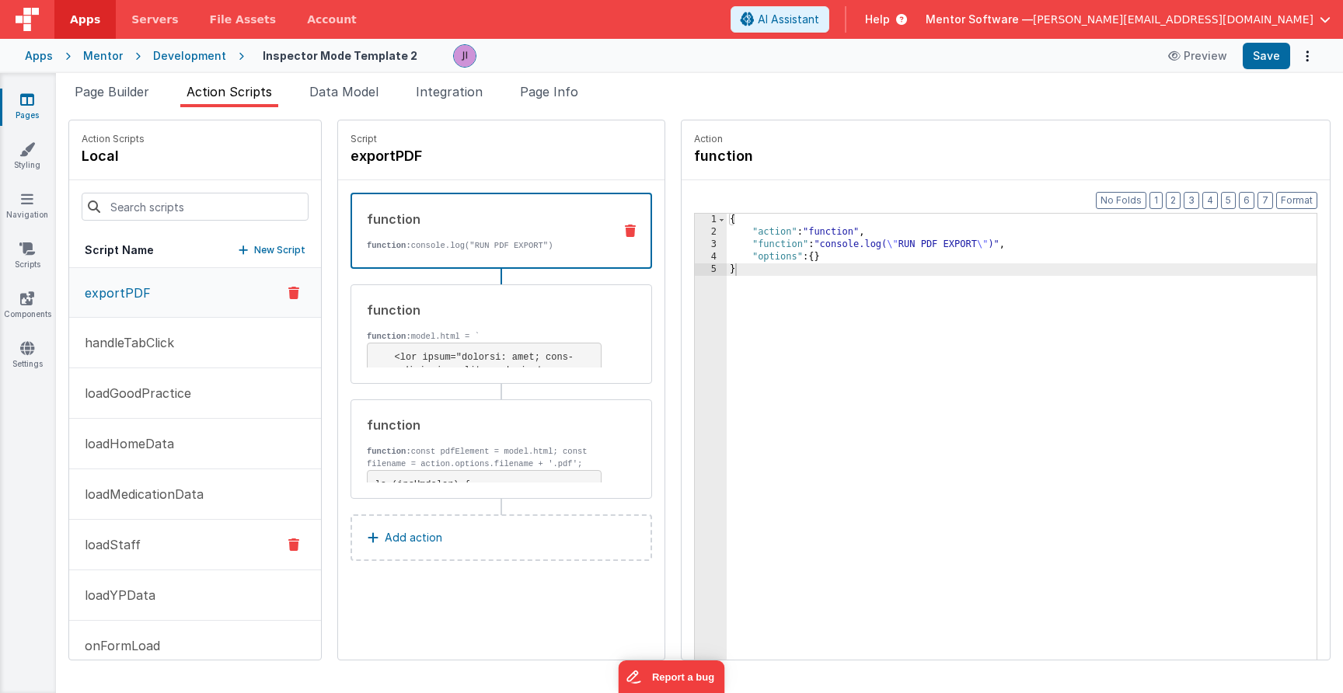
scroll to position [24, 0]
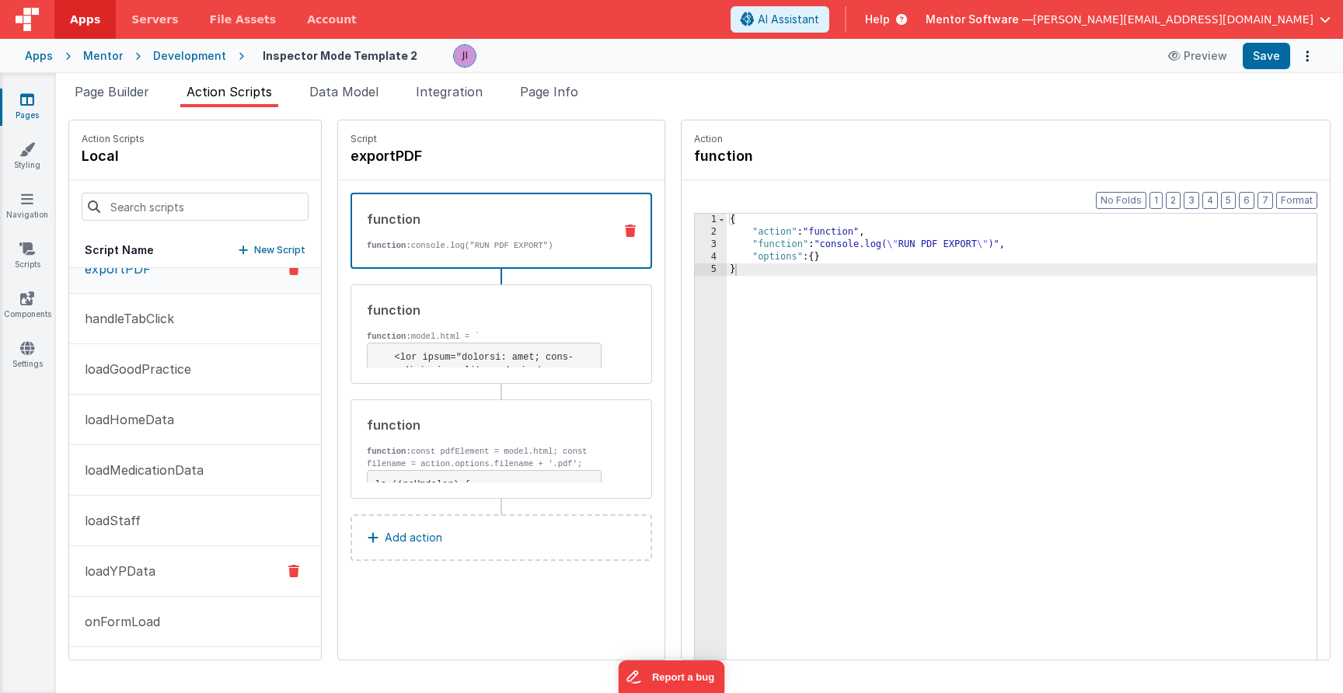
click at [160, 569] on button "loadYPData" at bounding box center [195, 571] width 252 height 51
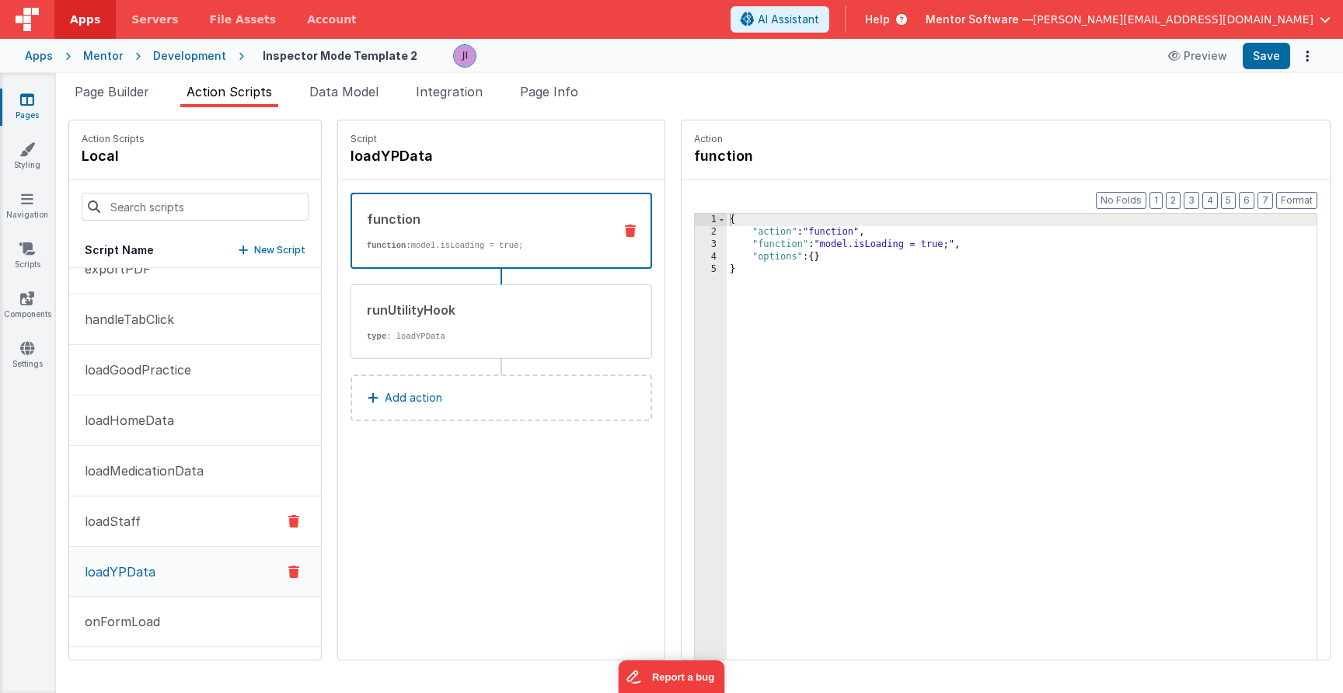
click at [160, 514] on button "loadStaff" at bounding box center [195, 522] width 252 height 51
click at [586, 308] on div "runUtilityHook" at bounding box center [484, 310] width 235 height 19
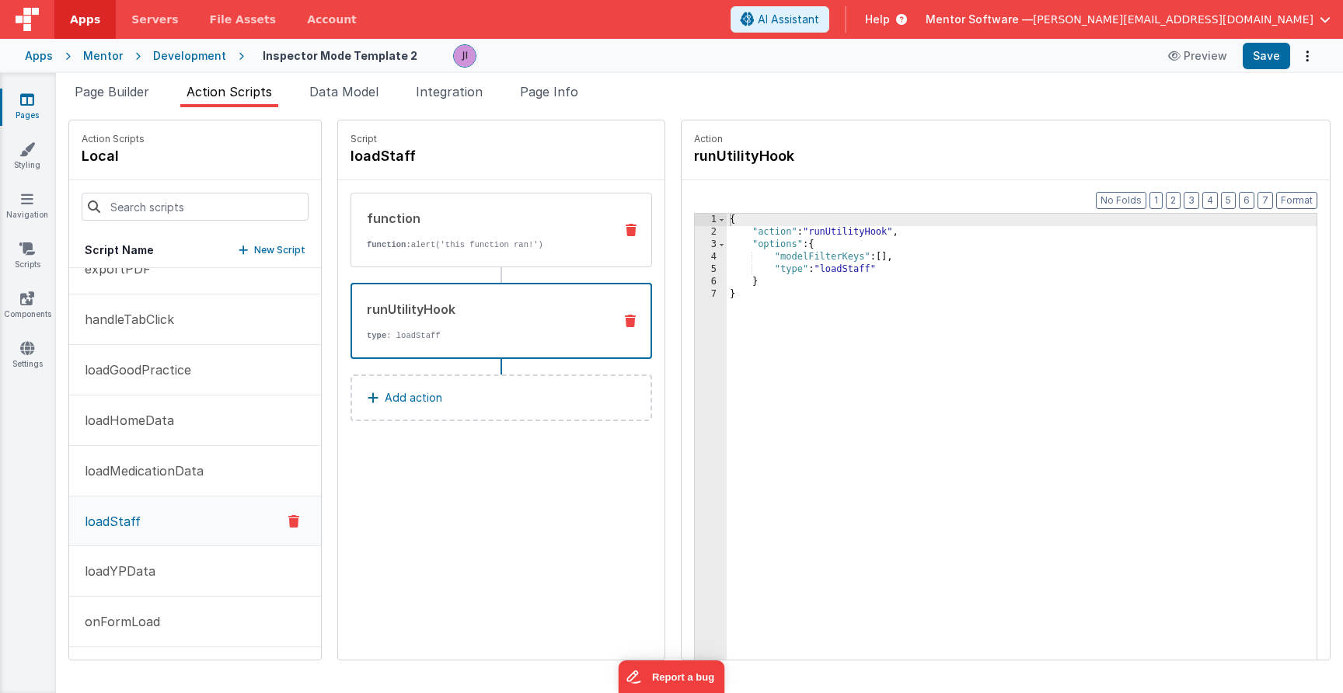
click at [550, 253] on div "function function: alert('this function ran!')" at bounding box center [502, 230] width 302 height 75
click at [541, 313] on div "runUtilityHook" at bounding box center [484, 309] width 234 height 19
click at [541, 241] on p "function: alert('this function ran!')" at bounding box center [484, 245] width 235 height 12
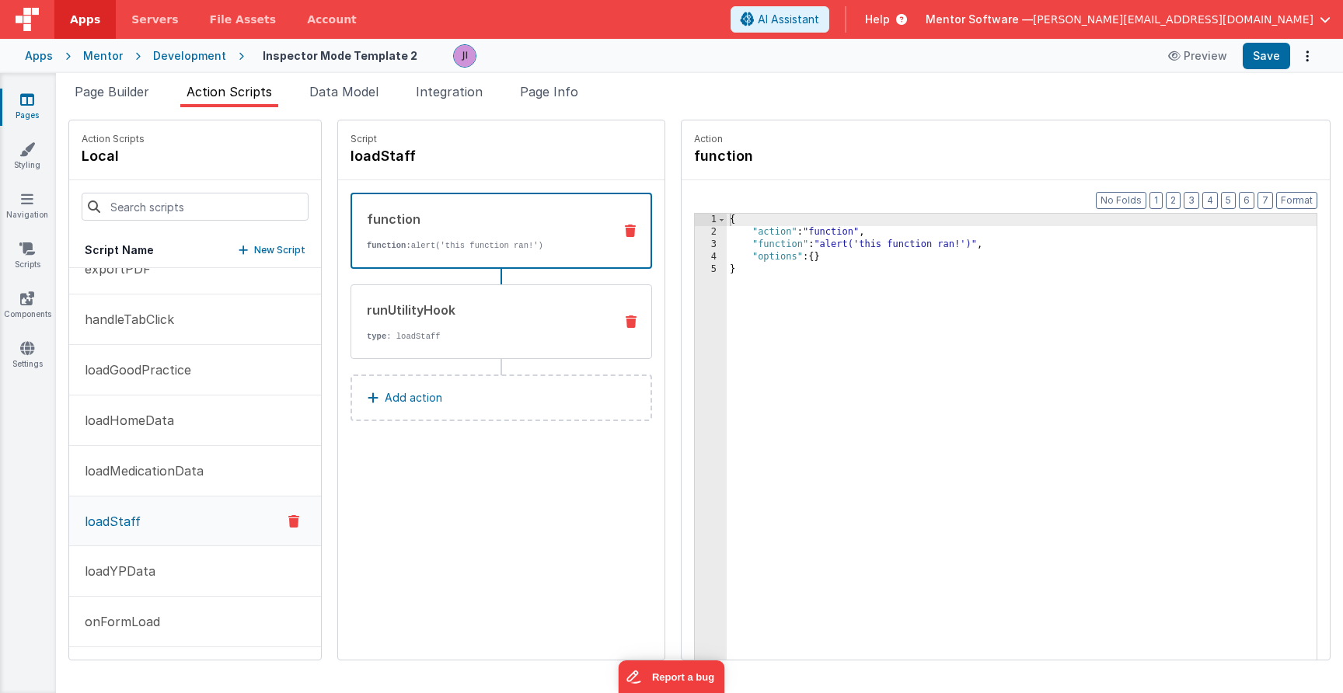
click at [517, 306] on div "runUtilityHook" at bounding box center [484, 310] width 235 height 19
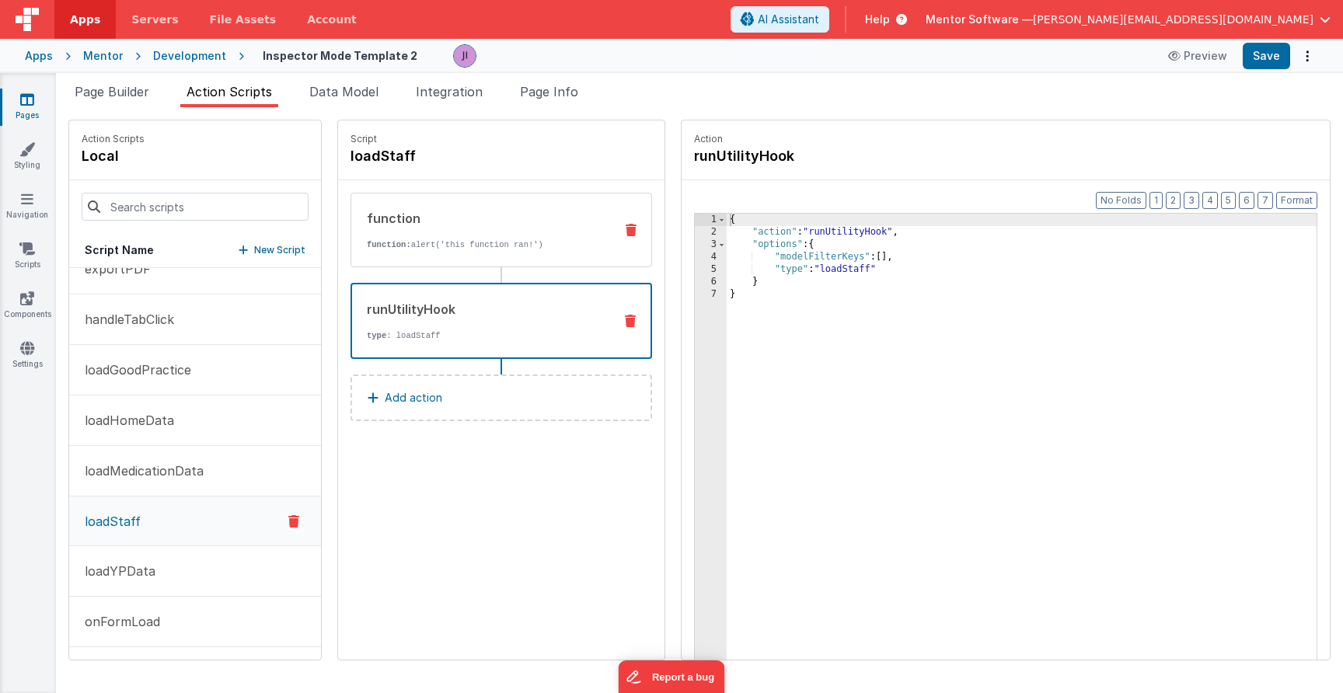
click at [527, 259] on div "function function: alert('this function ran!')" at bounding box center [502, 230] width 302 height 75
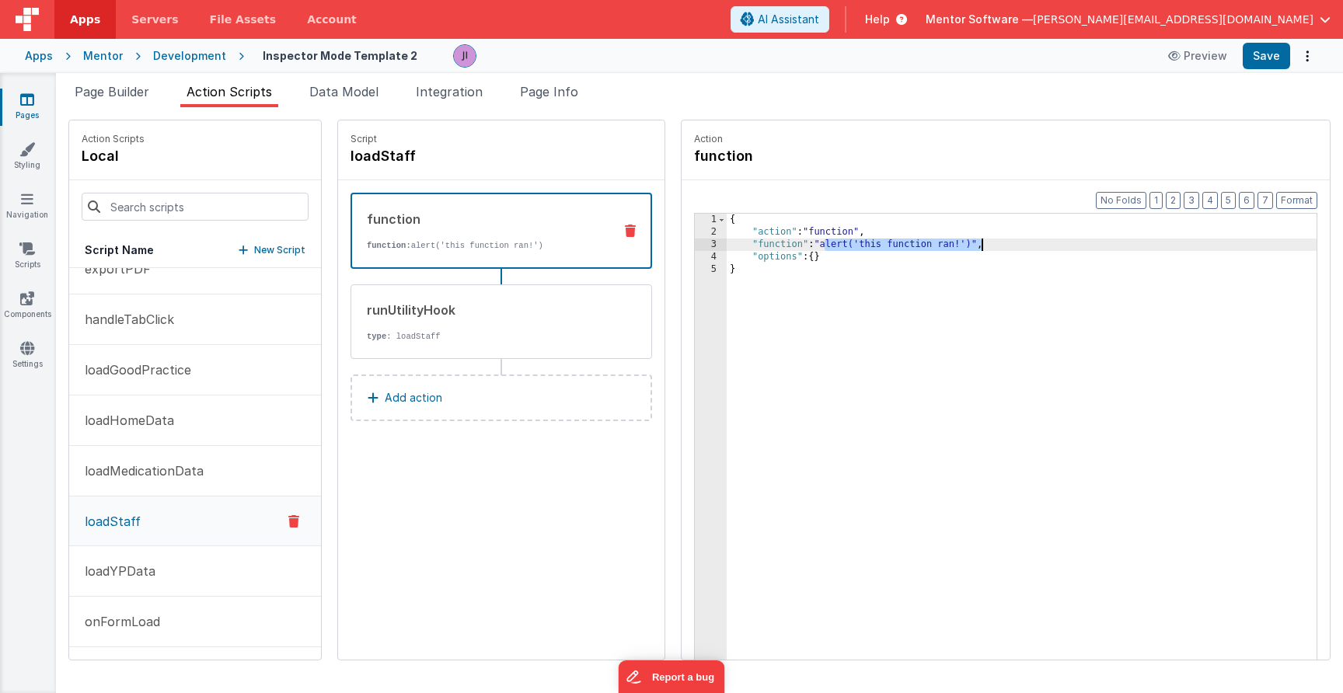
drag, startPoint x: 827, startPoint y: 249, endPoint x: 983, endPoint y: 247, distance: 156.2
click at [983, 250] on div "{ "action" : "function" , "function" : "alert('this function ran!')" , "options…" at bounding box center [1022, 473] width 590 height 519
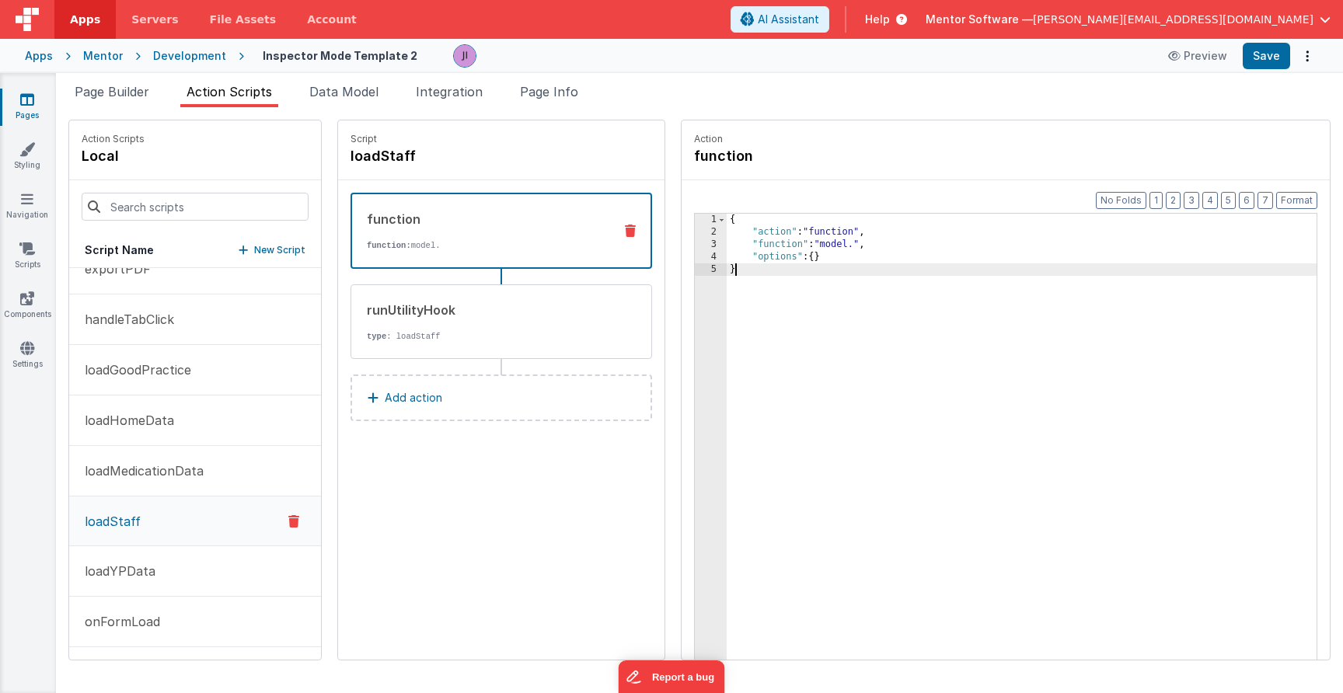
drag, startPoint x: 856, startPoint y: 276, endPoint x: 573, endPoint y: 43, distance: 366.6
click at [571, 46] on div "Apps Servers File Assets Account Some FUTURE Slot AI Assistant Help Mentor Soft…" at bounding box center [671, 346] width 1343 height 693
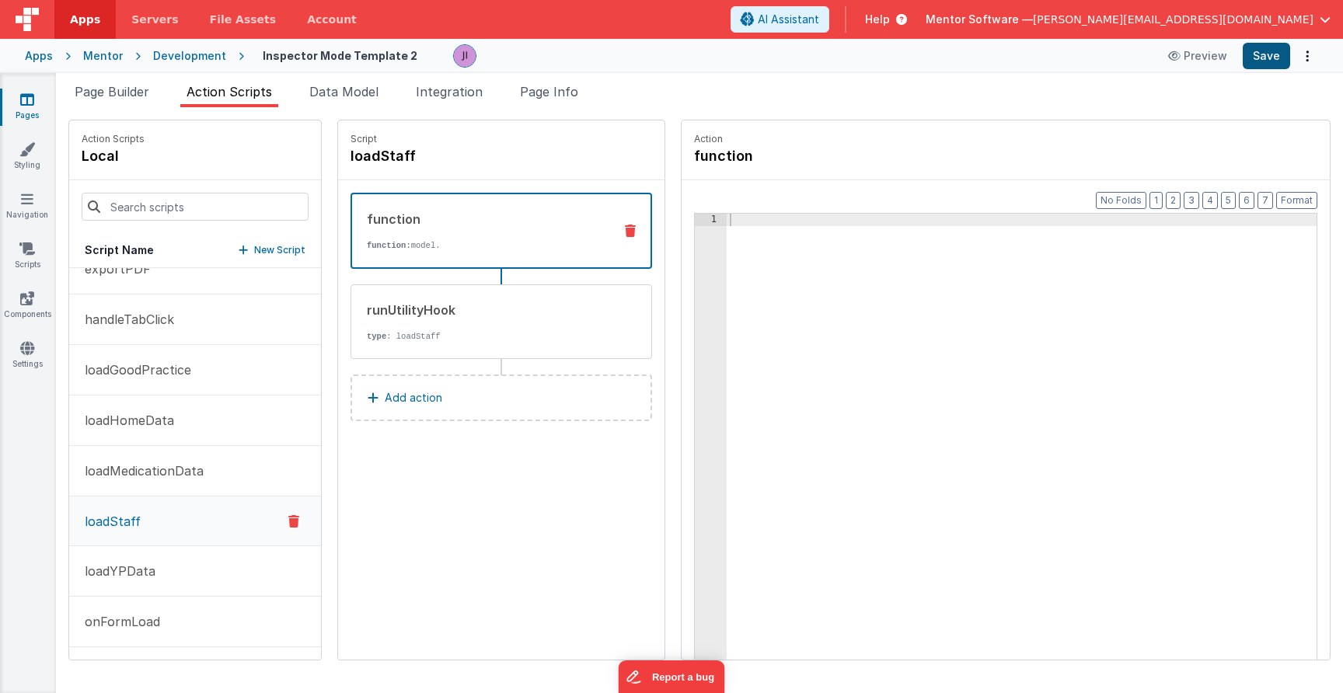
click at [1265, 61] on button "Save" at bounding box center [1266, 56] width 47 height 26
click at [525, 320] on div "runUtilityHook type : loadStaff" at bounding box center [476, 322] width 250 height 42
click at [508, 251] on div "function function: model." at bounding box center [502, 231] width 302 height 76
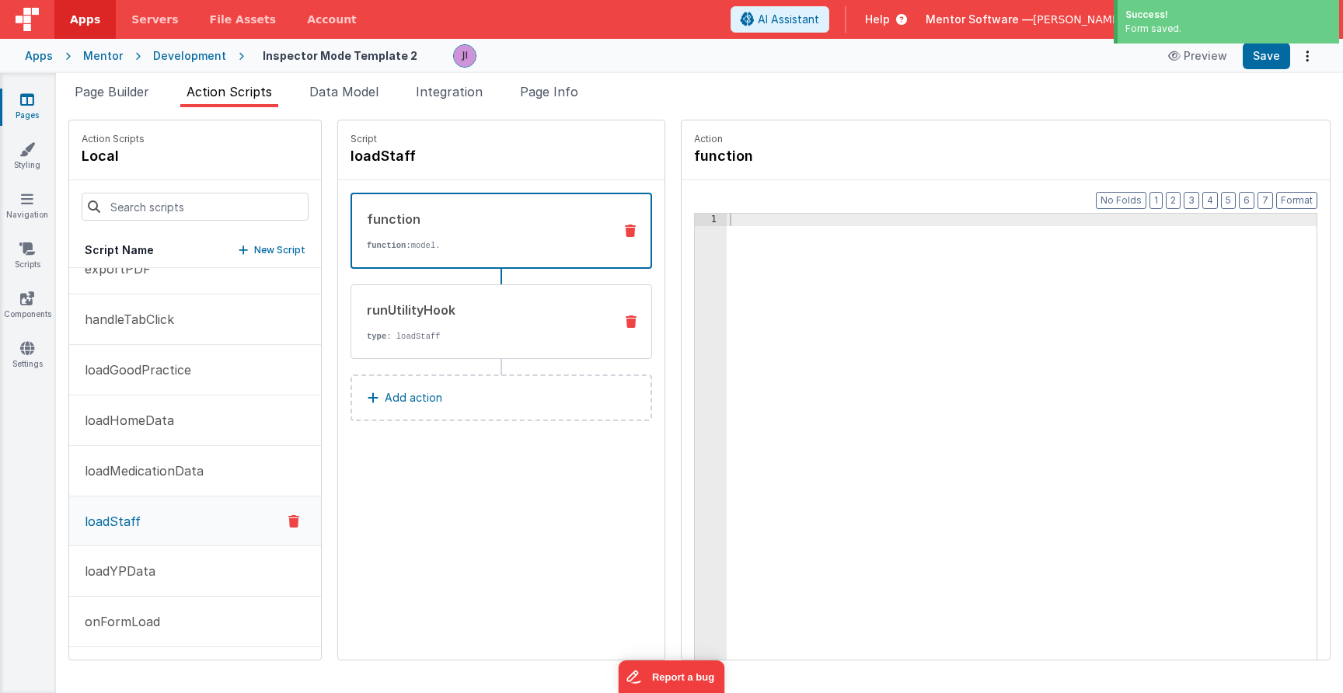
click at [530, 341] on p "type : loadStaff" at bounding box center [484, 336] width 235 height 12
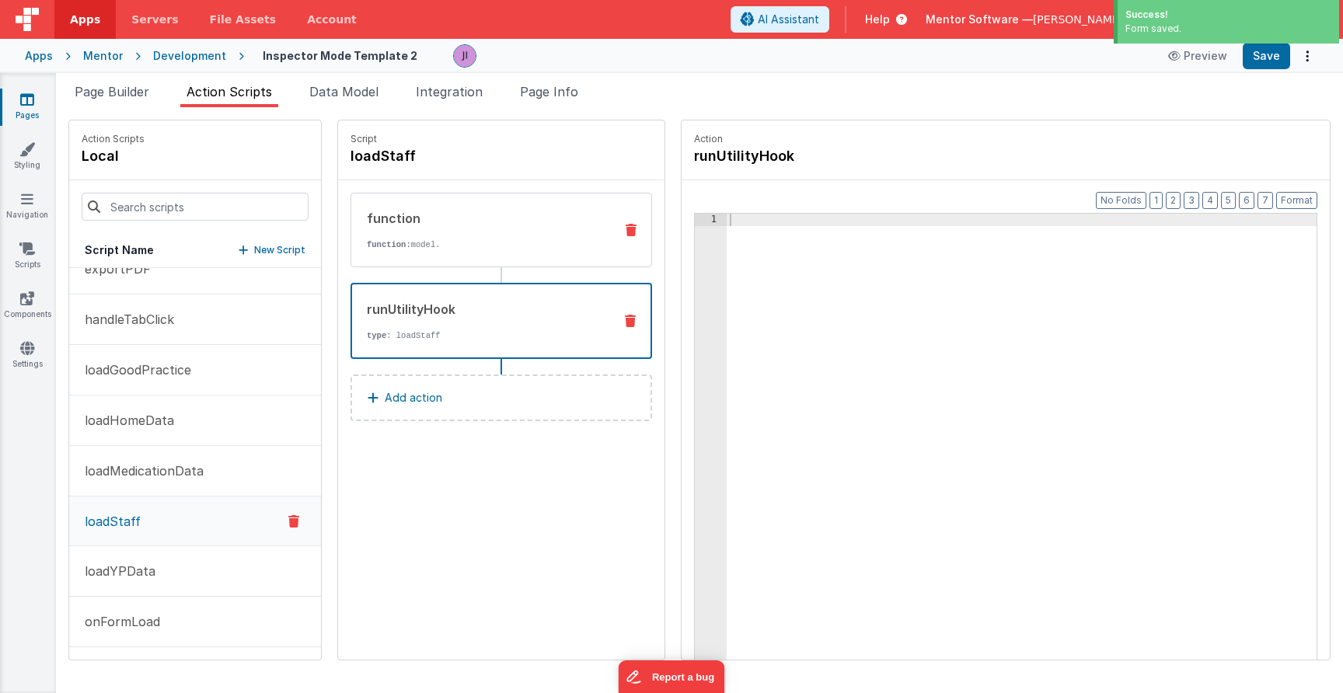
click at [500, 246] on p "function: model." at bounding box center [484, 245] width 235 height 12
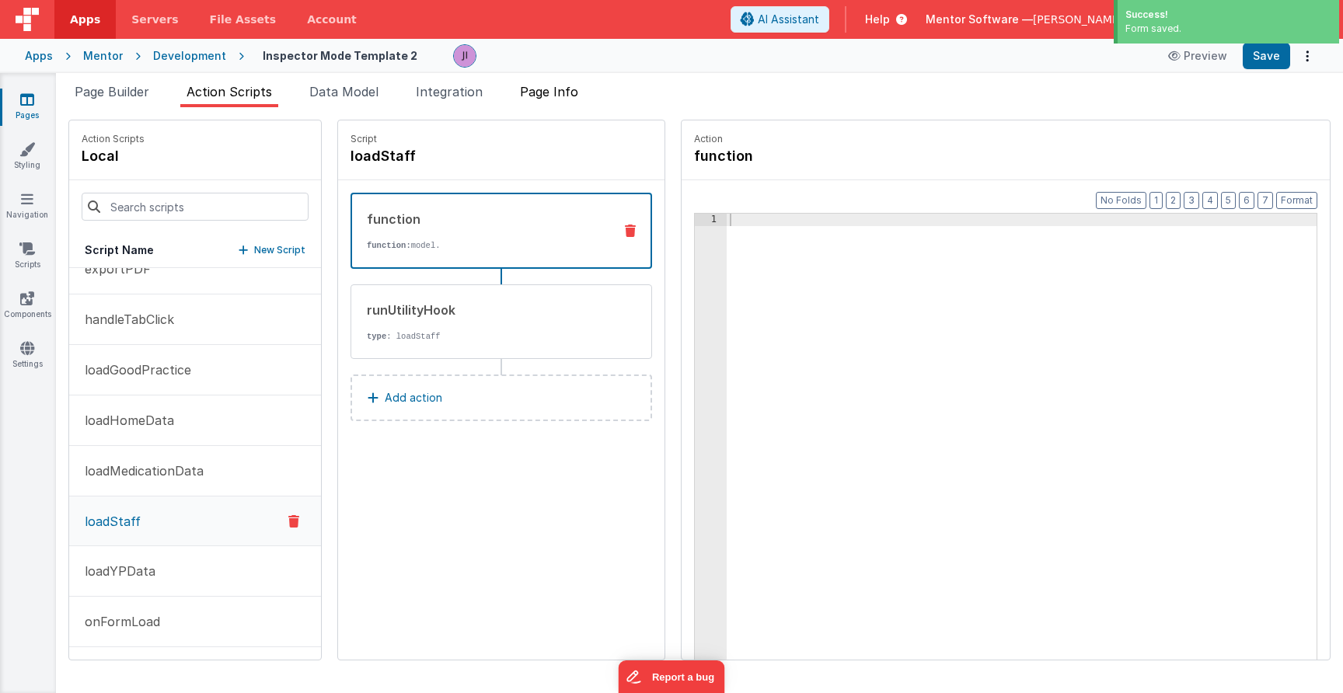
click at [573, 88] on span "Page Info" at bounding box center [549, 92] width 58 height 16
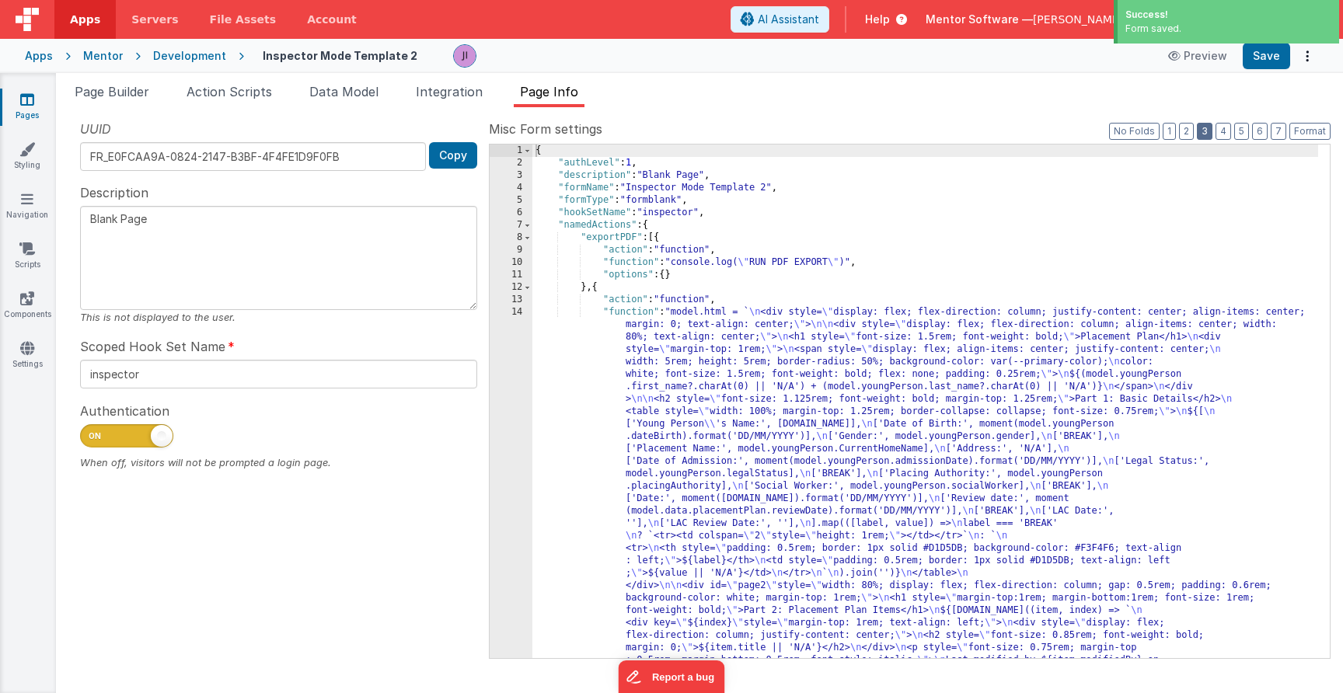
click at [1207, 125] on button "3" at bounding box center [1205, 131] width 16 height 17
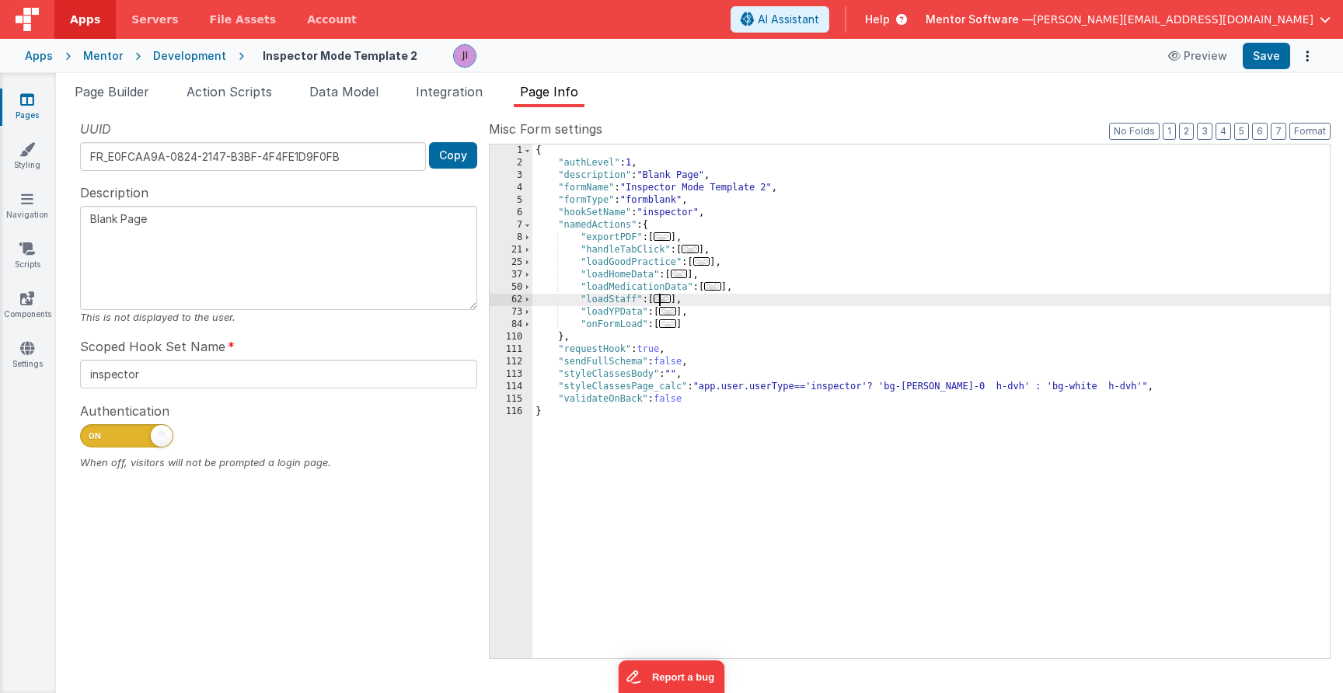
click at [668, 302] on span "..." at bounding box center [662, 299] width 17 height 9
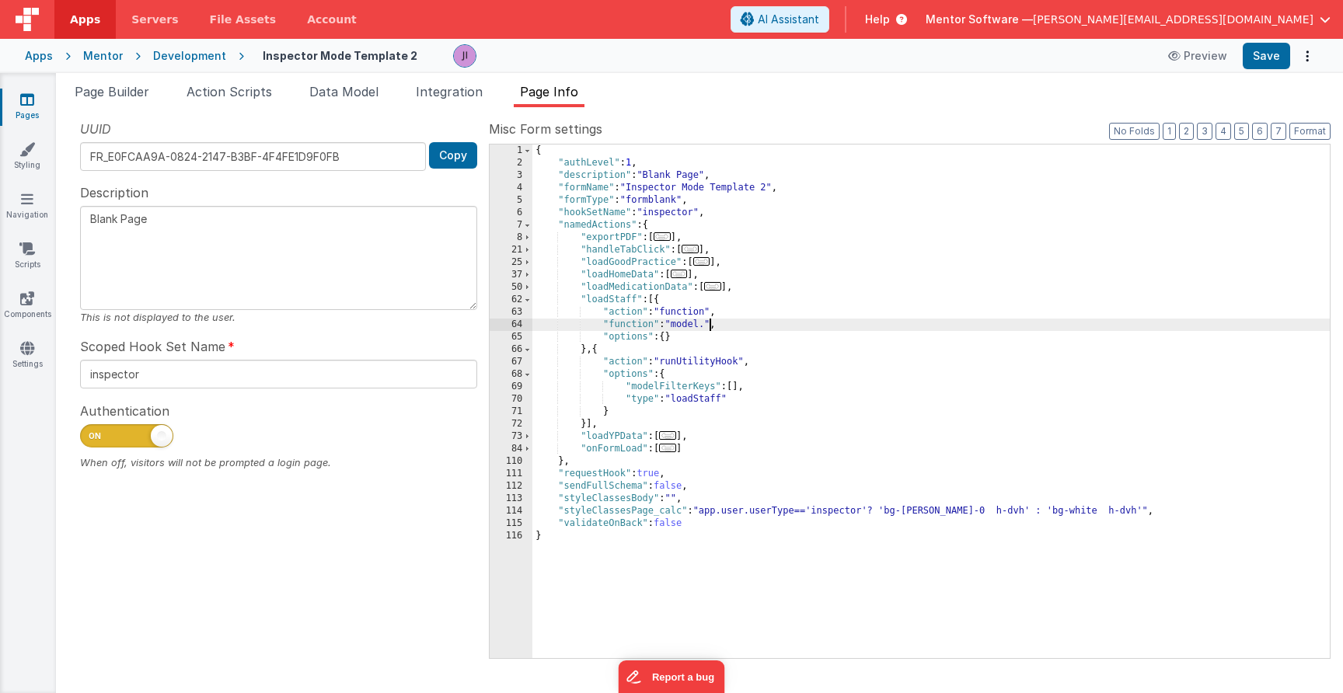
click at [707, 322] on div "{ "authLevel" : 1 , "description" : "Blank Page" , "formName" : "Inspector Mode…" at bounding box center [930, 414] width 797 height 539
click at [1271, 69] on div "Apps Mentor Development Inspector Mode Template 2 Preview Save" at bounding box center [671, 56] width 1343 height 34
click at [1270, 61] on button "Save" at bounding box center [1266, 56] width 47 height 26
click at [693, 407] on div "{ "authLevel" : 1 , "description" : "Blank Page" , "formName" : "Inspector Mode…" at bounding box center [930, 414] width 797 height 539
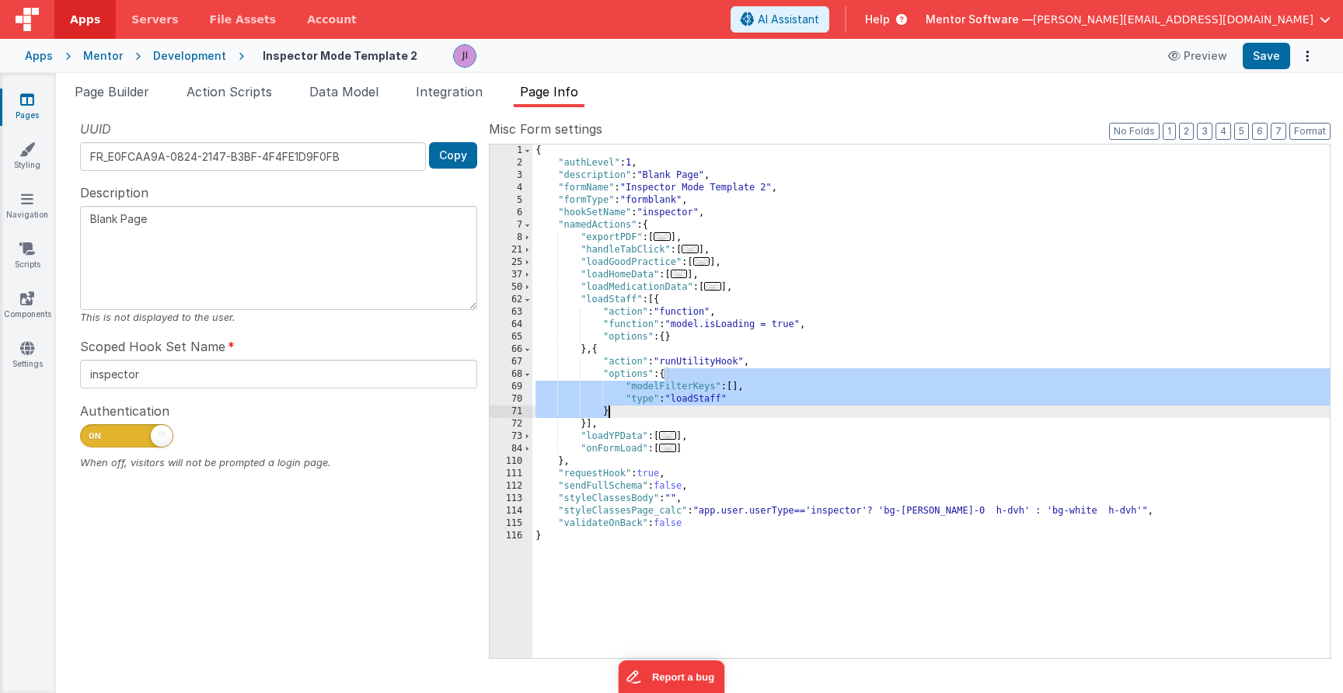
click at [694, 403] on div "{ "authLevel" : 1 , "description" : "Blank Page" , "formName" : "Inspector Mode…" at bounding box center [930, 414] width 797 height 539
click at [693, 407] on div "{ "authLevel" : 1 , "description" : "Blank Page" , "formName" : "Inspector Mode…" at bounding box center [930, 414] width 797 height 539
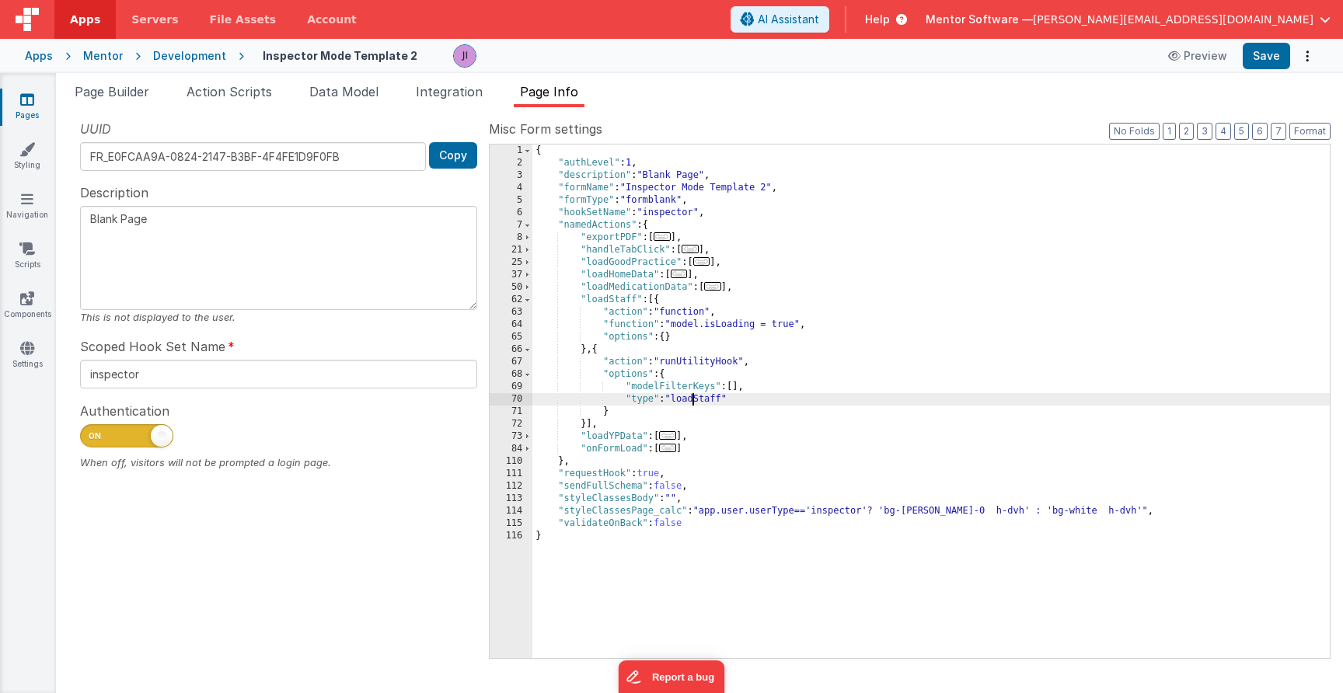
click at [695, 401] on div "{ "authLevel" : 1 , "description" : "Blank Page" , "formName" : "Inspector Mode…" at bounding box center [930, 414] width 797 height 539
click at [695, 398] on div "{ "authLevel" : 1 , "description" : "Blank Page" , "formName" : "Inspector Mode…" at bounding box center [930, 414] width 797 height 539
click at [709, 399] on div "{ "authLevel" : 1 , "description" : "Blank Page" , "formName" : "Inspector Mode…" at bounding box center [930, 414] width 797 height 539
